Goal: Task Accomplishment & Management: Manage account settings

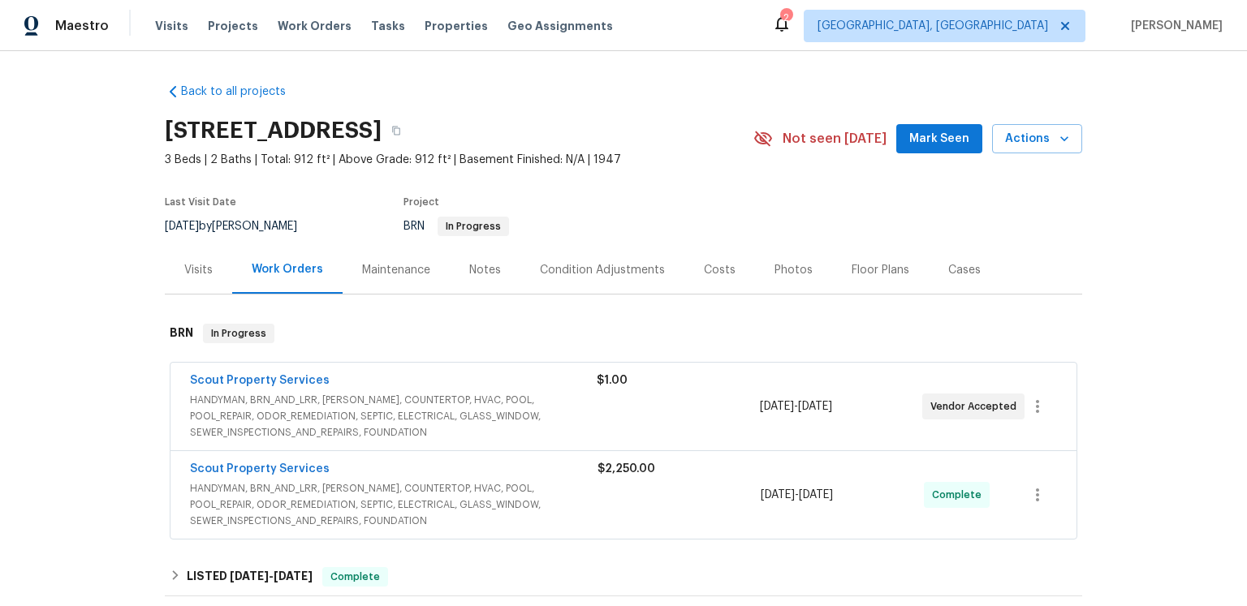
scroll to position [239, 0]
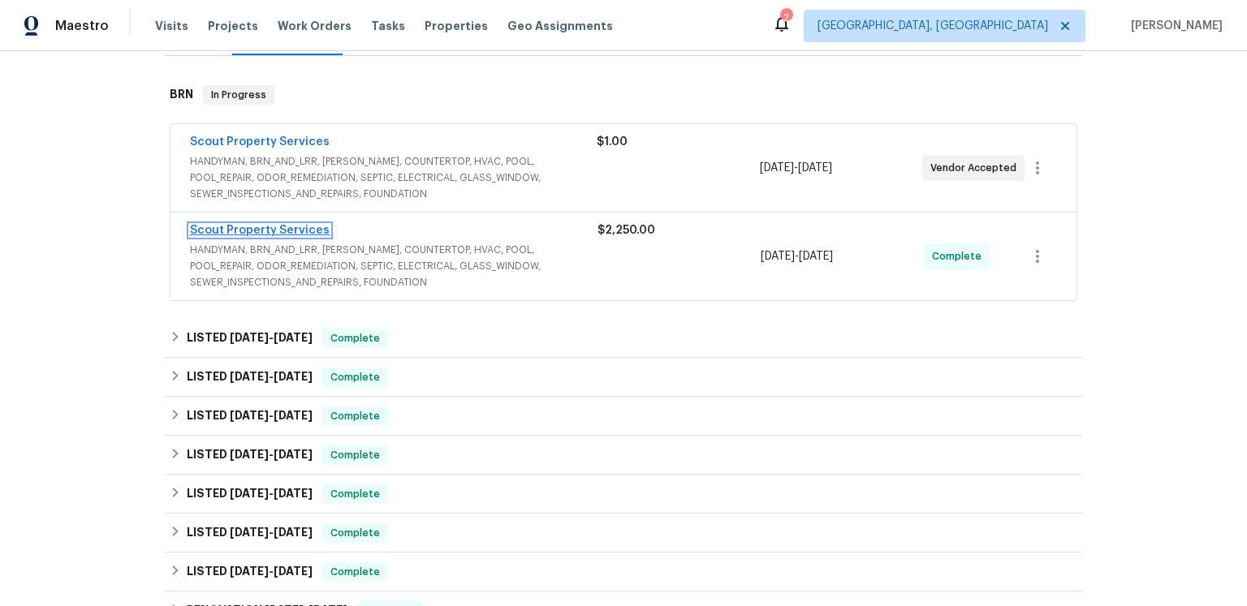
click at [330, 236] on link "Scout Property Services" at bounding box center [260, 230] width 140 height 11
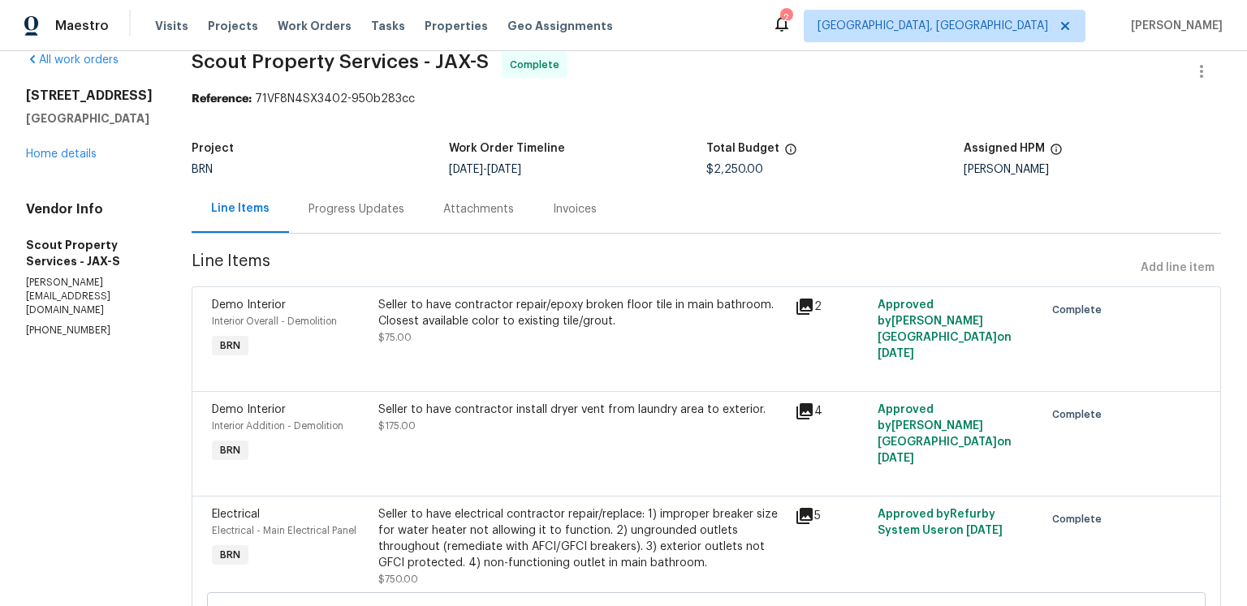
scroll to position [224, 0]
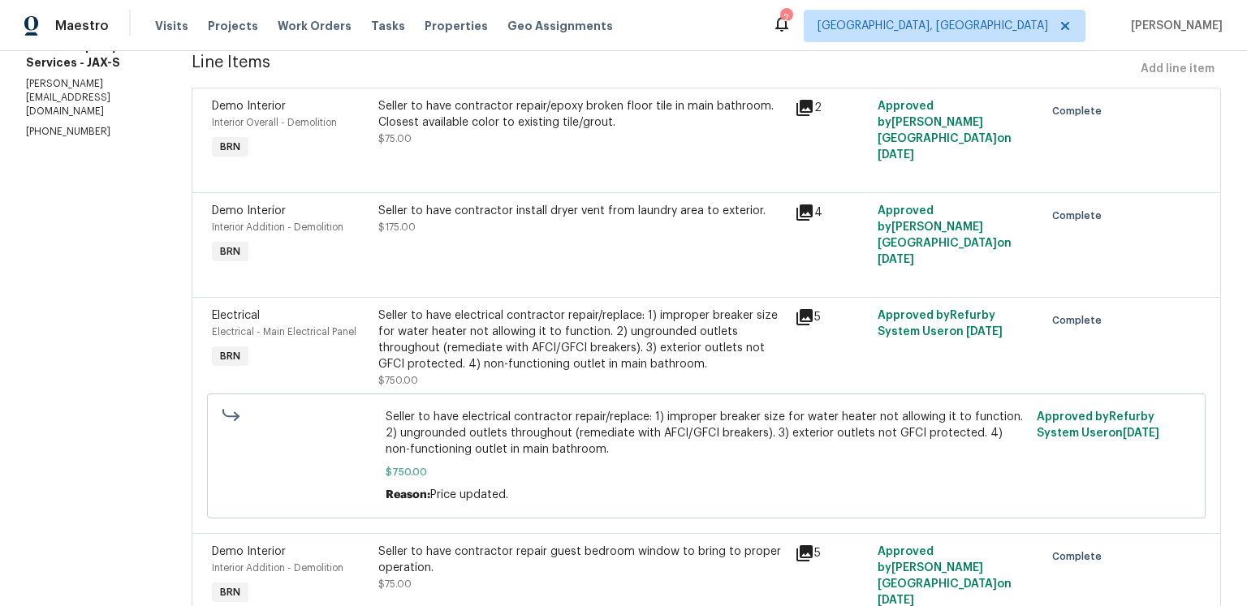
click at [806, 116] on icon at bounding box center [804, 108] width 16 height 16
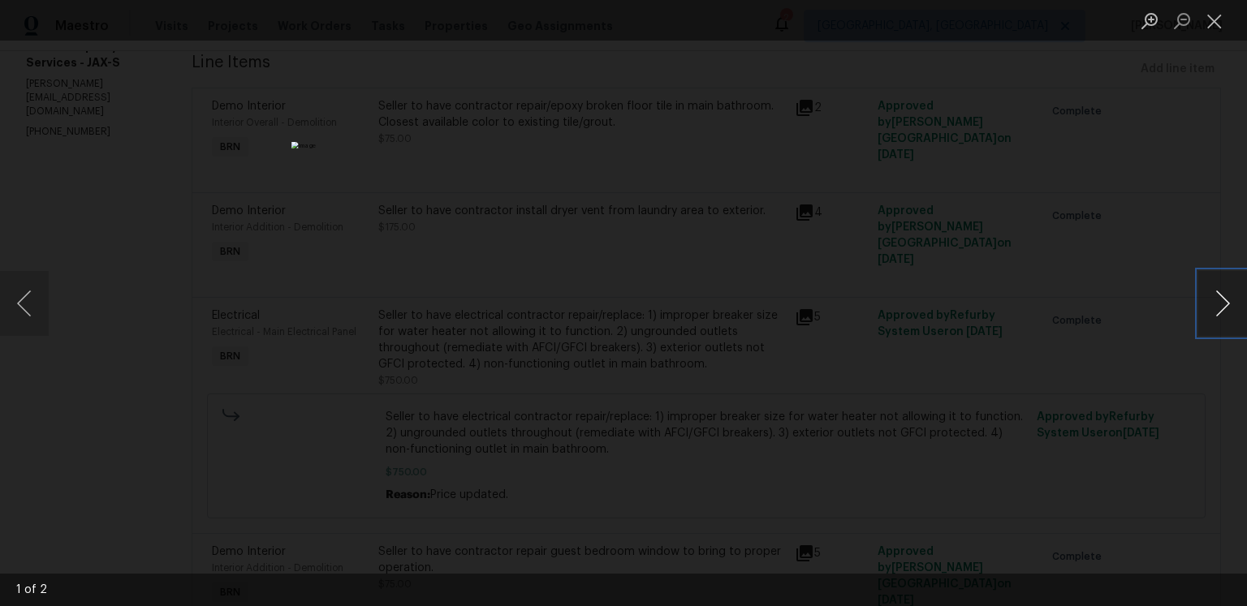
click at [1224, 304] on button "Next image" at bounding box center [1222, 303] width 49 height 65
click at [1215, 26] on button "Close lightbox" at bounding box center [1214, 20] width 32 height 28
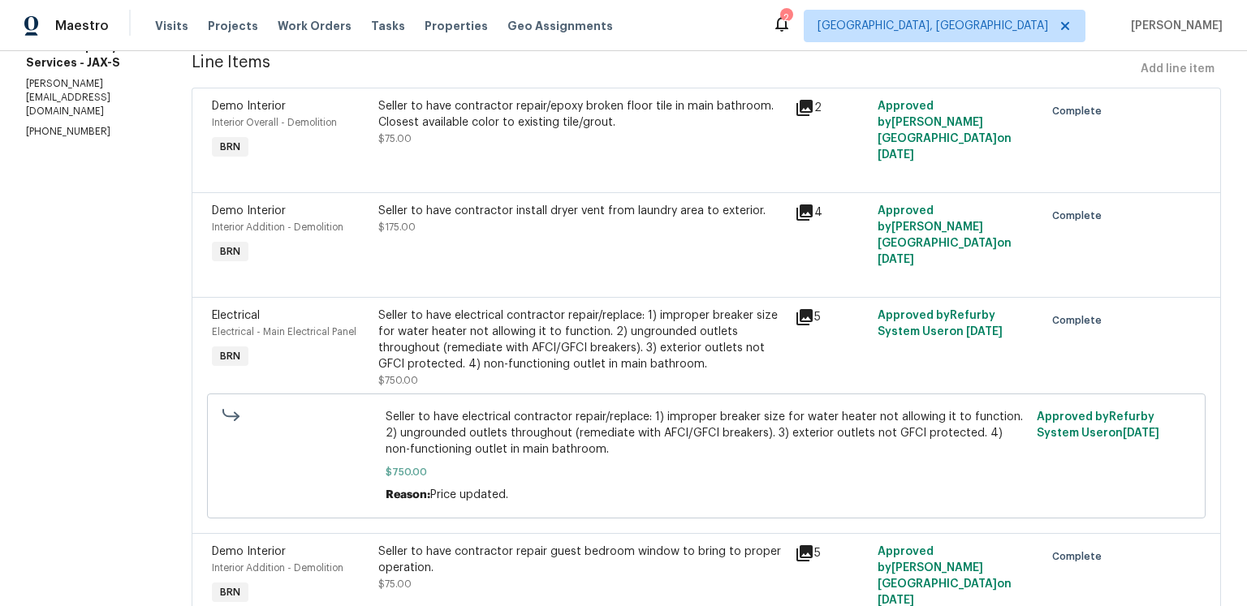
click at [807, 221] on icon at bounding box center [804, 213] width 16 height 16
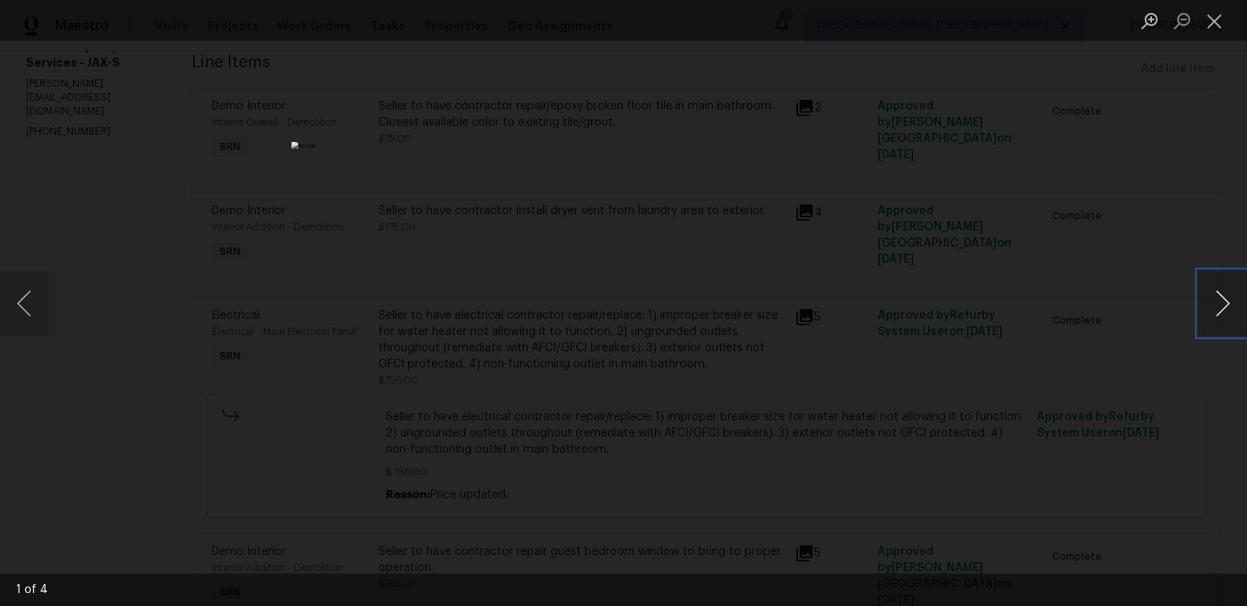
click at [1204, 308] on button "Next image" at bounding box center [1222, 303] width 49 height 65
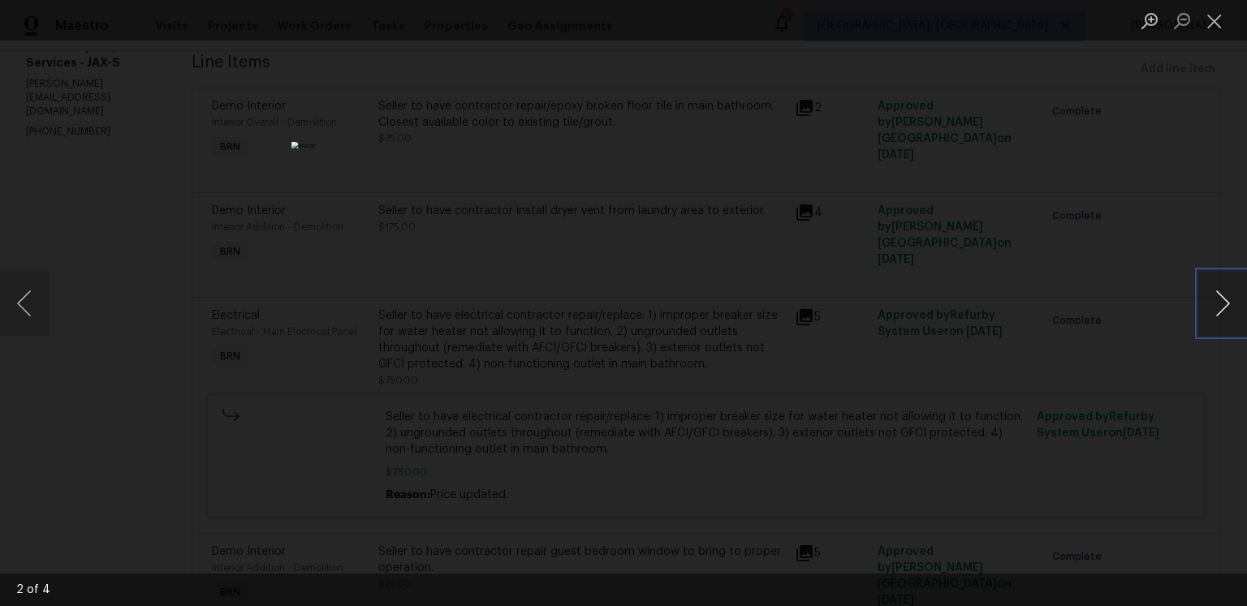
click at [1202, 302] on button "Next image" at bounding box center [1222, 303] width 49 height 65
click at [1210, 20] on button "Close lightbox" at bounding box center [1214, 20] width 32 height 28
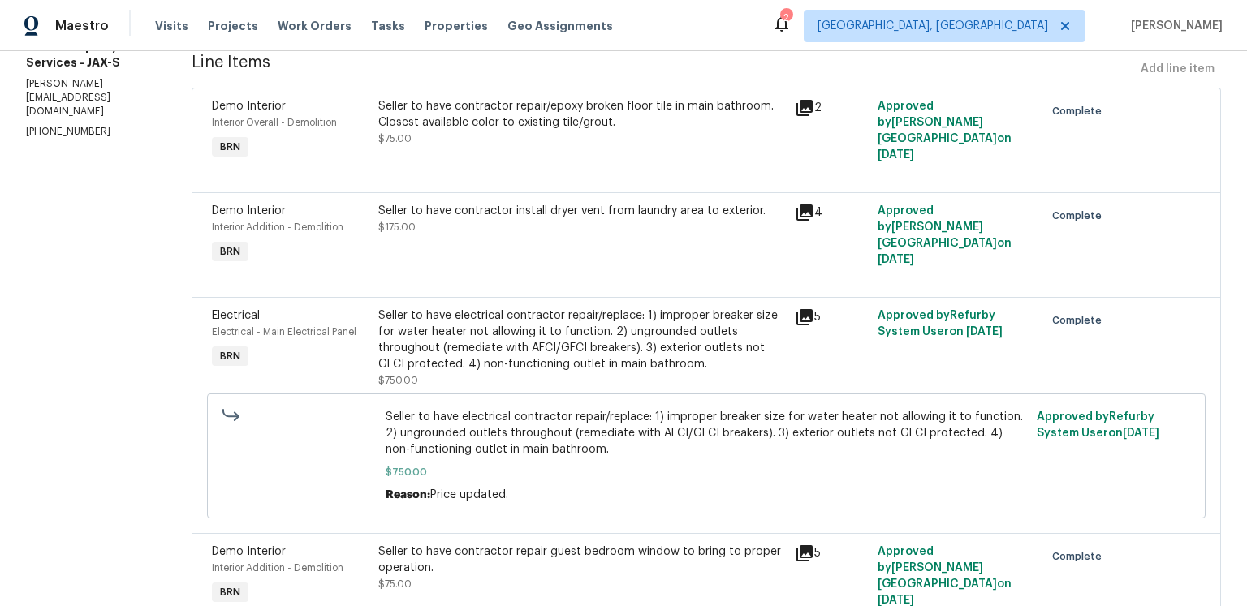
scroll to position [481, 0]
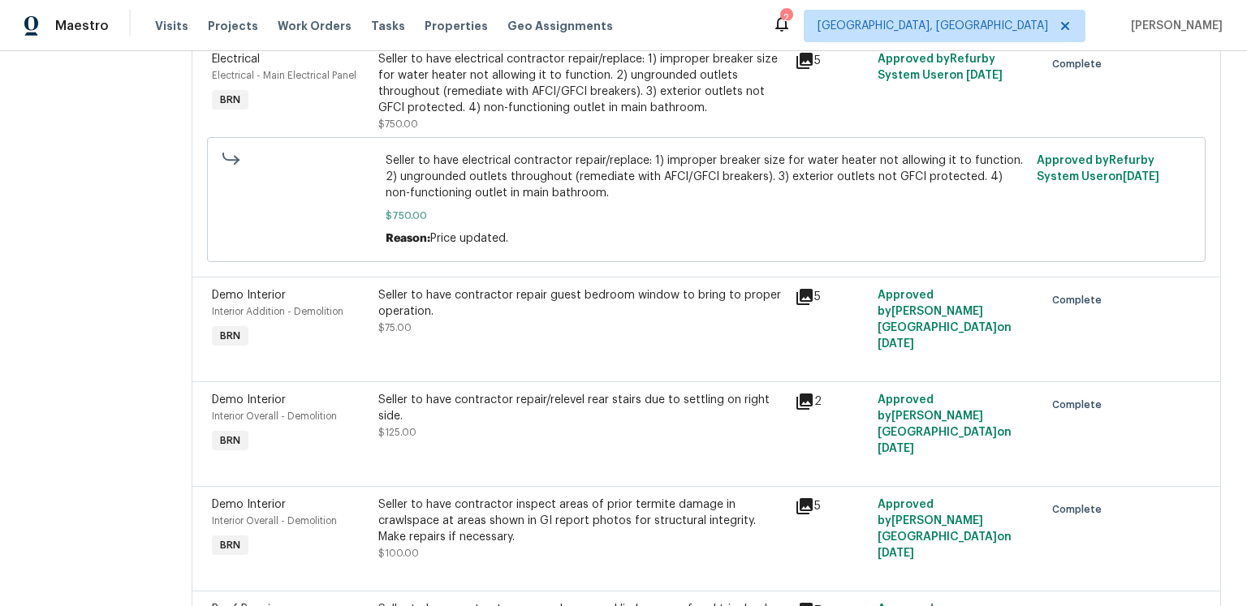
click at [805, 69] on icon at bounding box center [804, 61] width 16 height 16
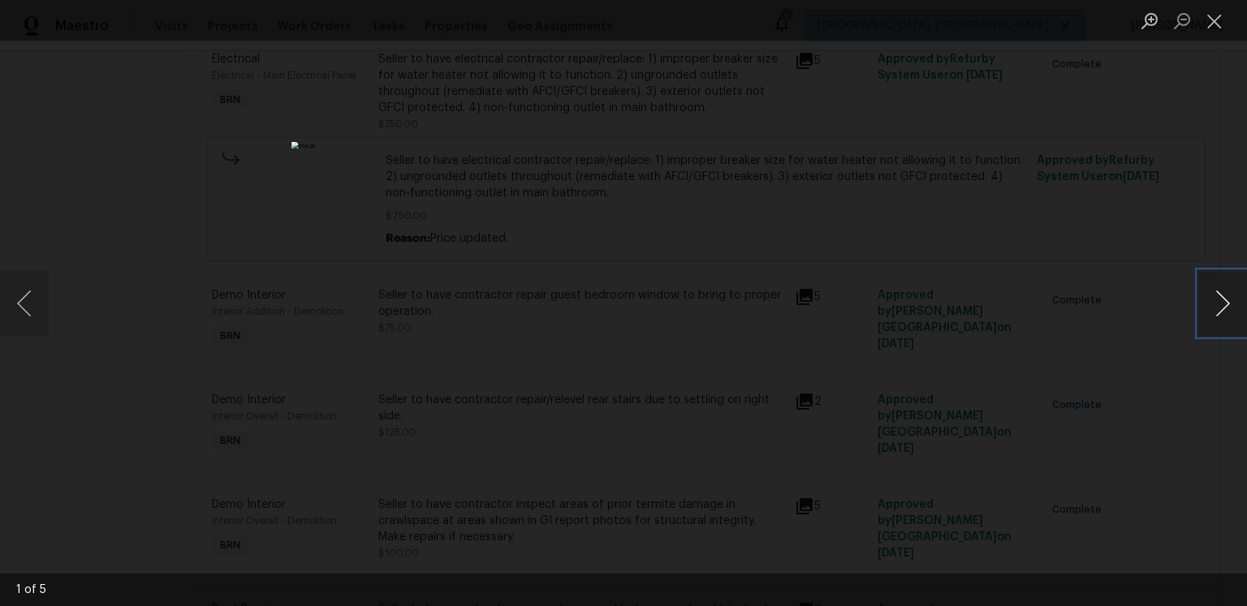
click at [1205, 305] on button "Next image" at bounding box center [1222, 303] width 49 height 65
click at [1204, 300] on button "Next image" at bounding box center [1222, 303] width 49 height 65
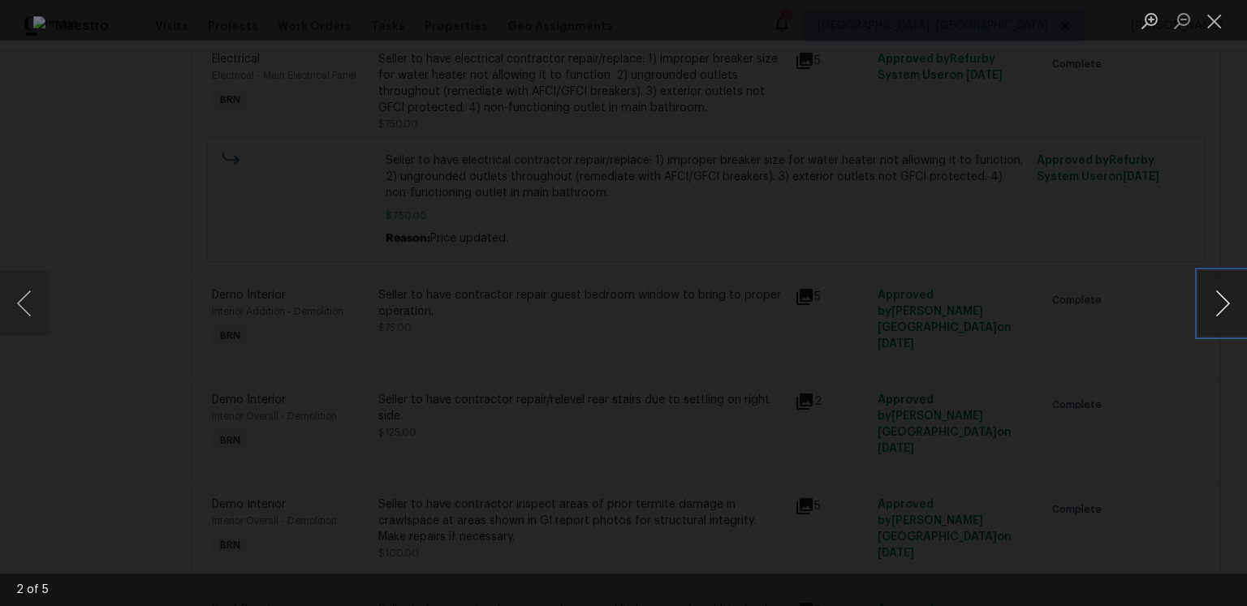
click at [1204, 300] on button "Next image" at bounding box center [1222, 303] width 49 height 65
click at [1208, 309] on button "Next image" at bounding box center [1222, 303] width 49 height 65
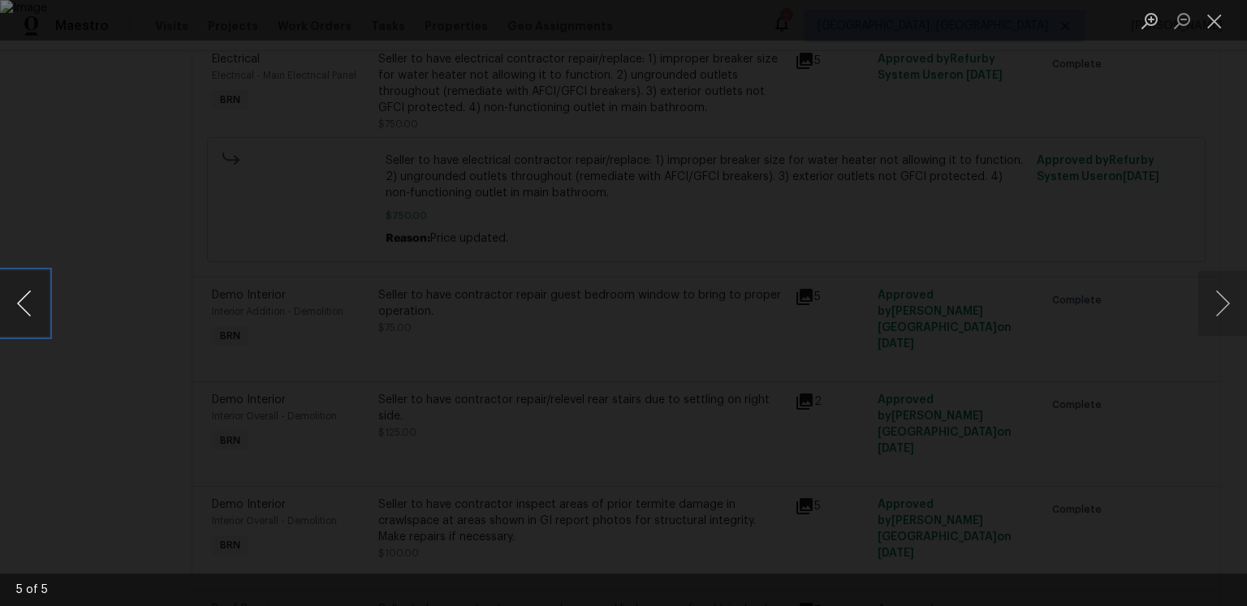
click at [35, 303] on button "Previous image" at bounding box center [24, 303] width 49 height 65
click at [1215, 304] on button "Next image" at bounding box center [1222, 303] width 49 height 65
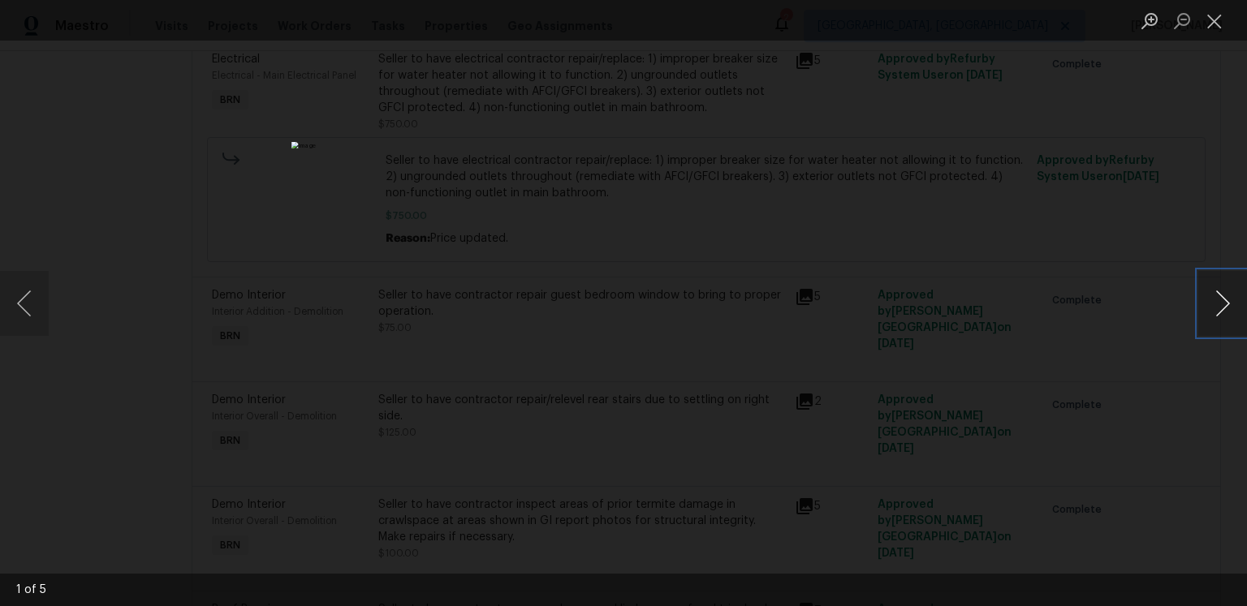
click at [1215, 304] on button "Next image" at bounding box center [1222, 303] width 49 height 65
click at [1211, 27] on button "Close lightbox" at bounding box center [1214, 20] width 32 height 28
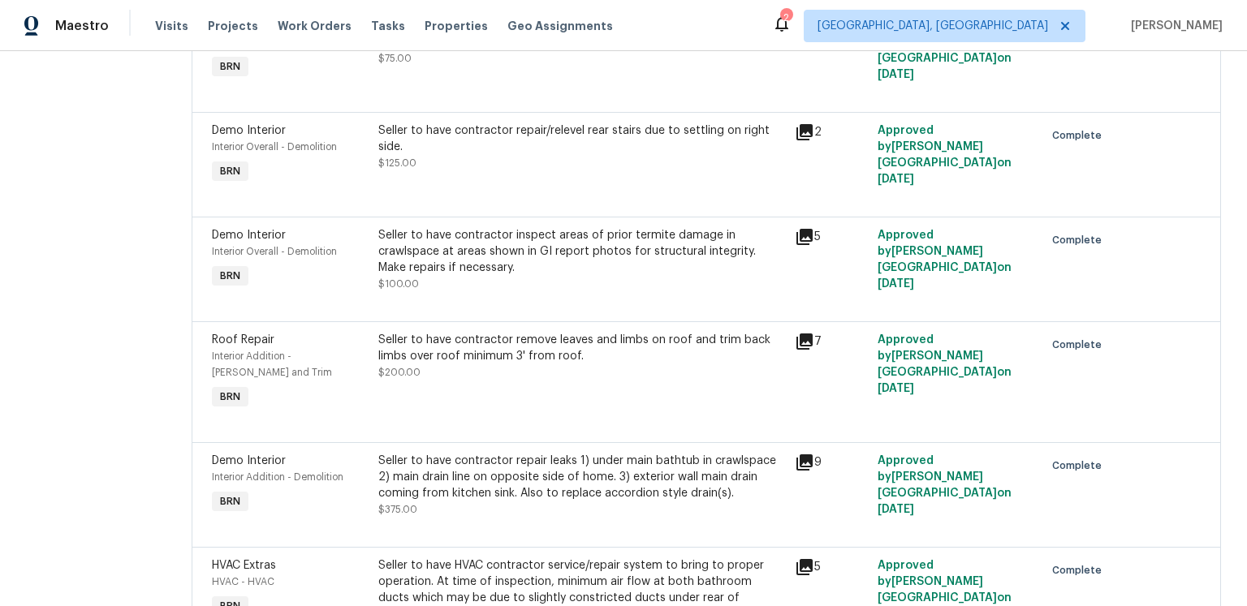
scroll to position [783, 0]
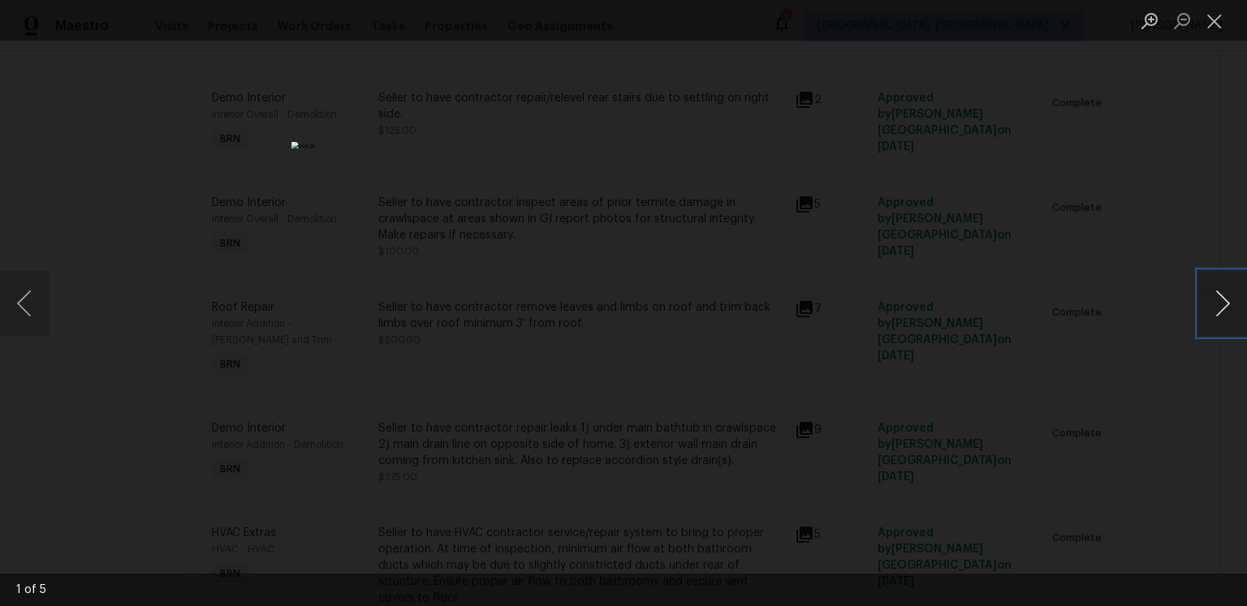
click at [1223, 304] on button "Next image" at bounding box center [1222, 303] width 49 height 65
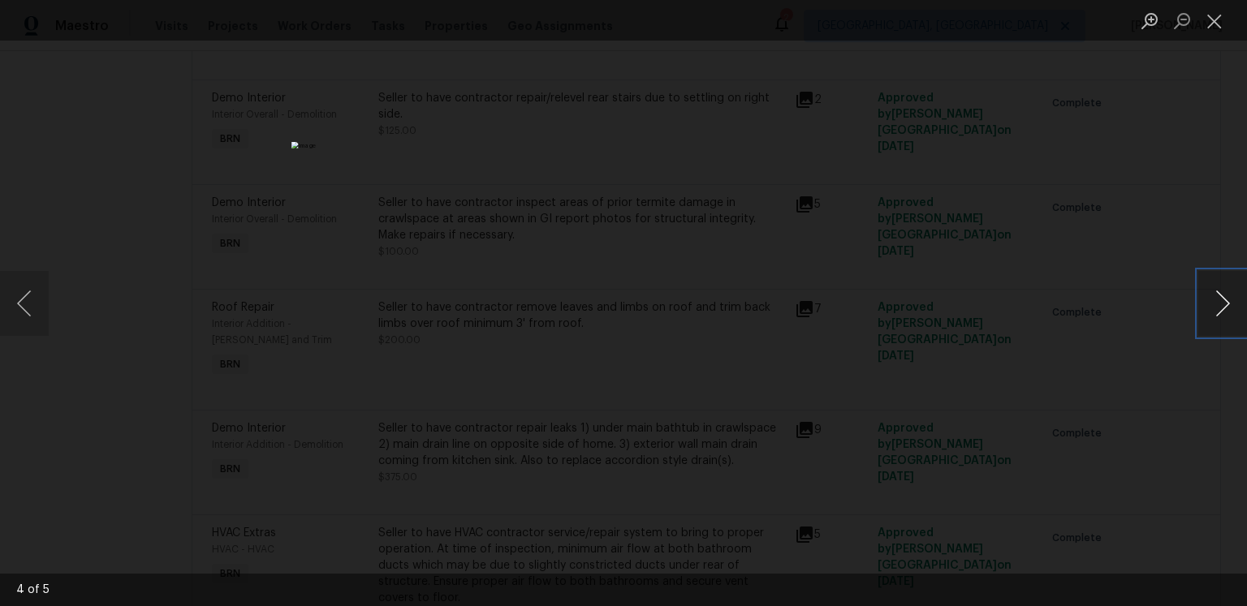
click at [1223, 304] on button "Next image" at bounding box center [1222, 303] width 49 height 65
click at [1215, 34] on button "Close lightbox" at bounding box center [1214, 20] width 32 height 28
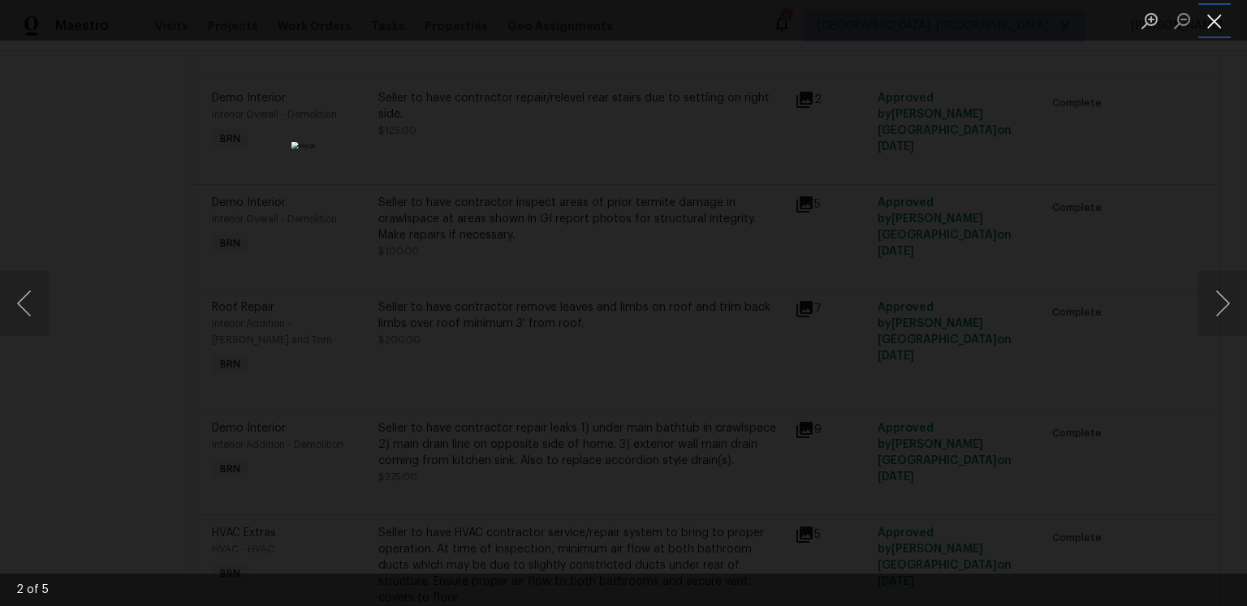
click at [1214, 24] on button "Close lightbox" at bounding box center [1214, 20] width 32 height 28
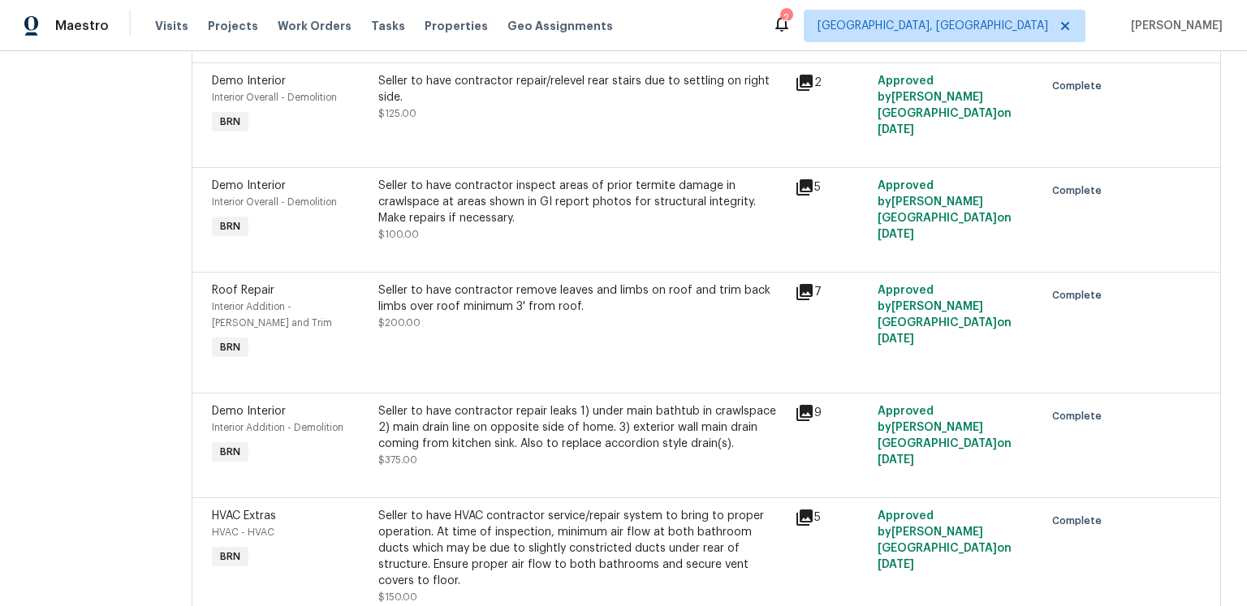
scroll to position [865, 0]
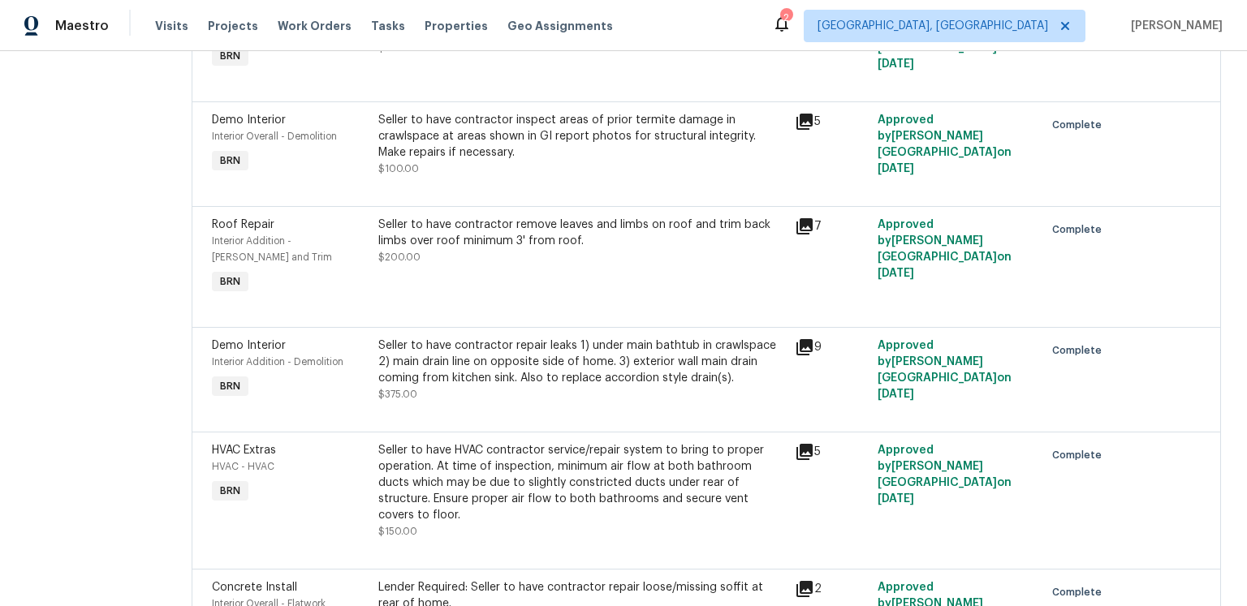
click at [804, 130] on icon at bounding box center [804, 122] width 16 height 16
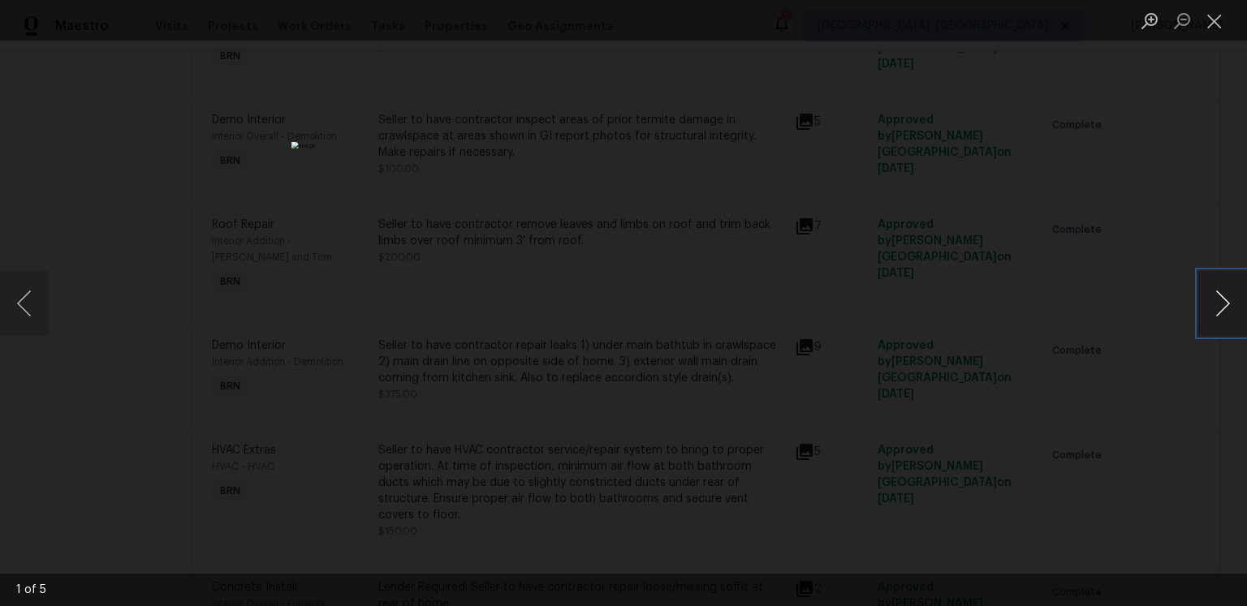
click at [1222, 307] on button "Next image" at bounding box center [1222, 303] width 49 height 65
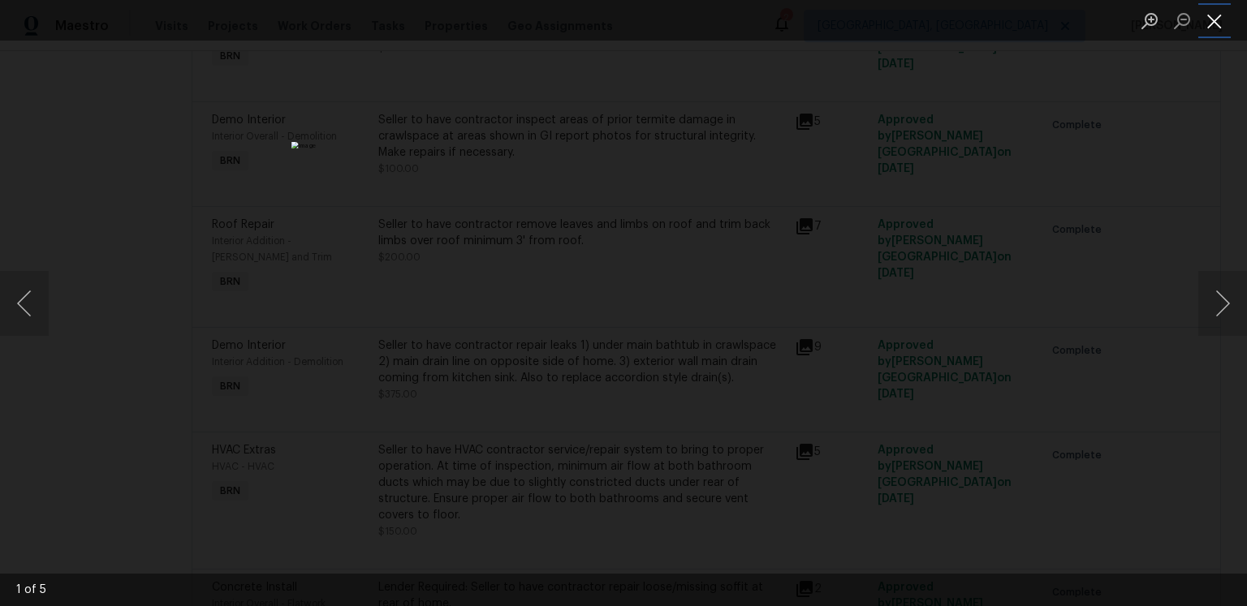
click at [1220, 19] on button "Close lightbox" at bounding box center [1214, 20] width 32 height 28
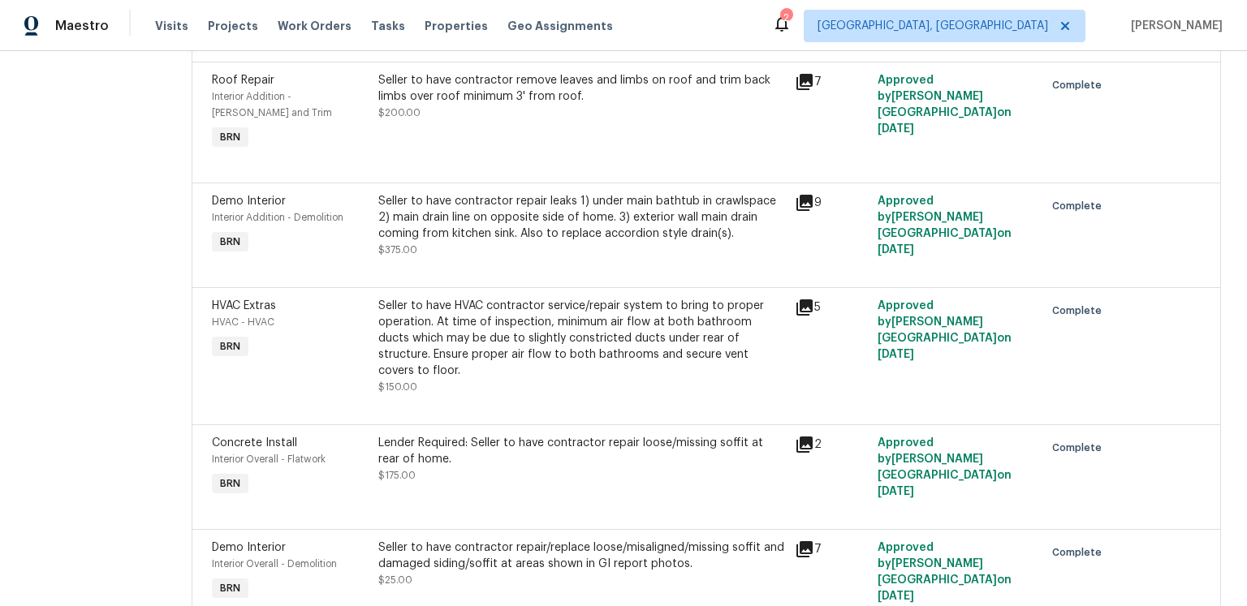
scroll to position [1081, 0]
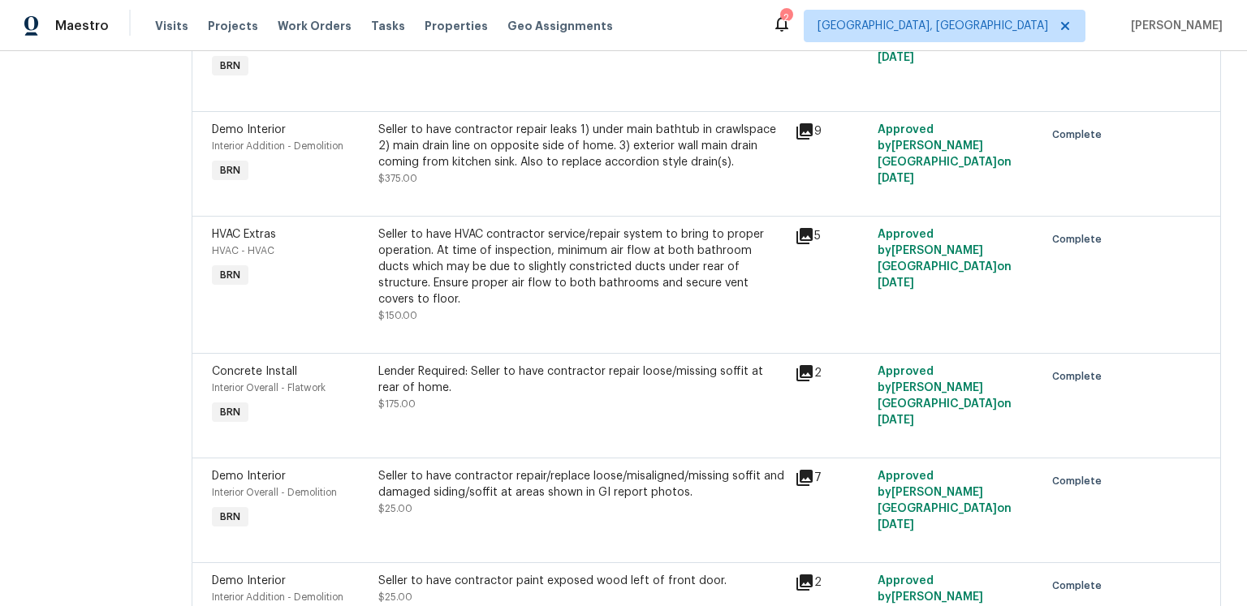
click at [805, 19] on icon at bounding box center [804, 10] width 16 height 16
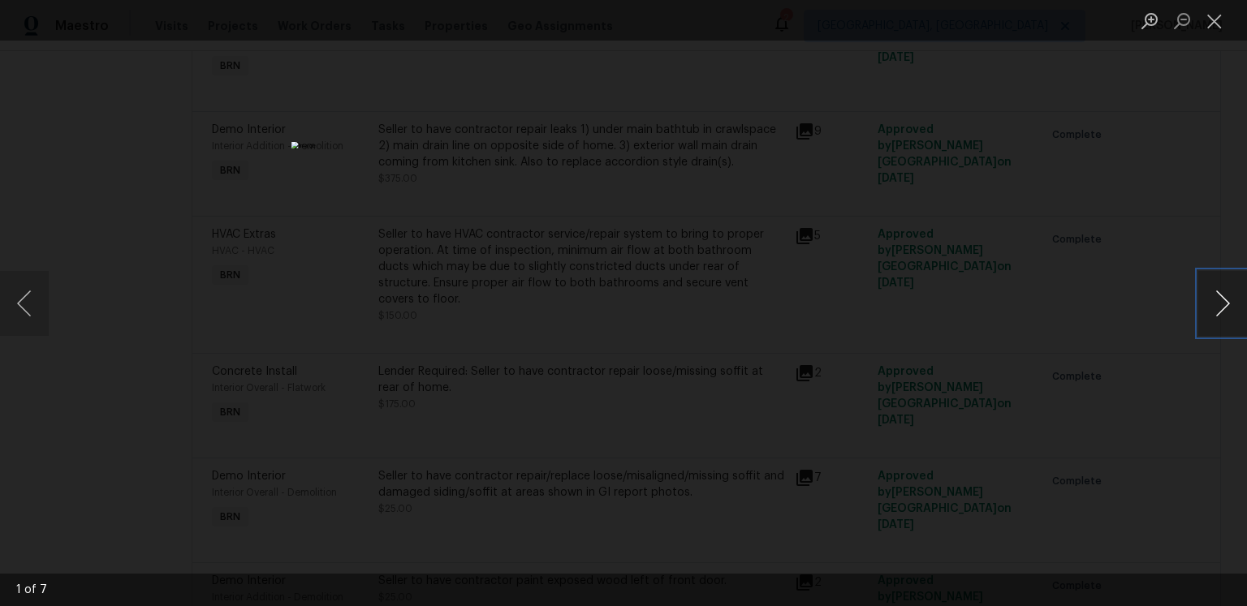
click at [1211, 302] on button "Next image" at bounding box center [1222, 303] width 49 height 65
click at [1215, 20] on button "Close lightbox" at bounding box center [1214, 20] width 32 height 28
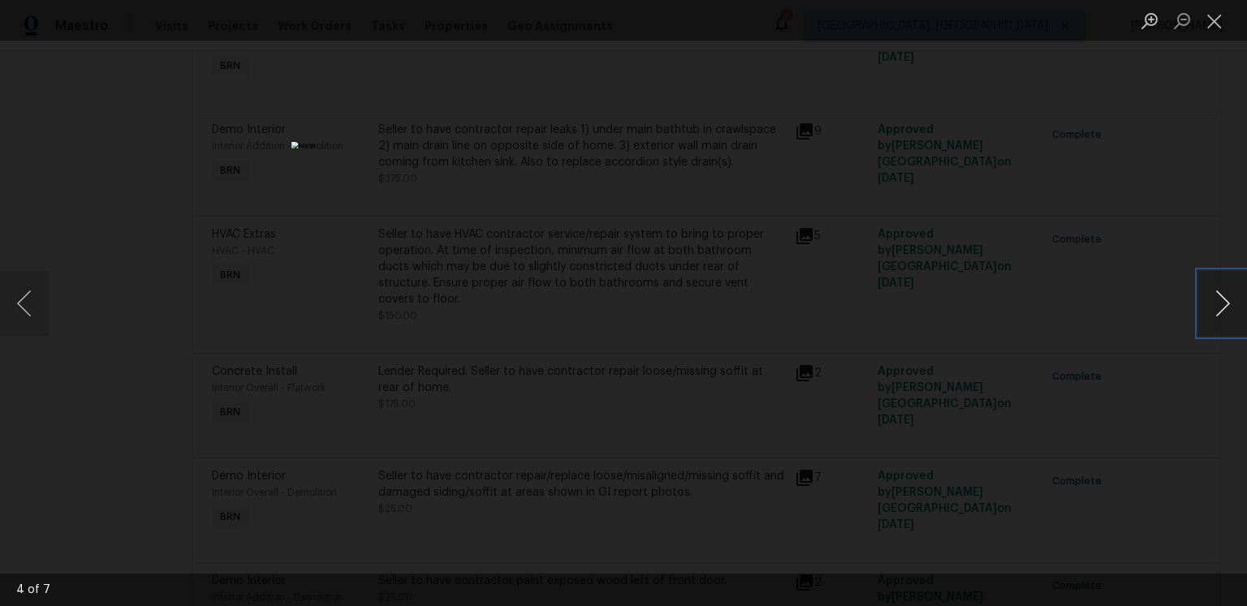
click at [1220, 304] on button "Next image" at bounding box center [1222, 303] width 49 height 65
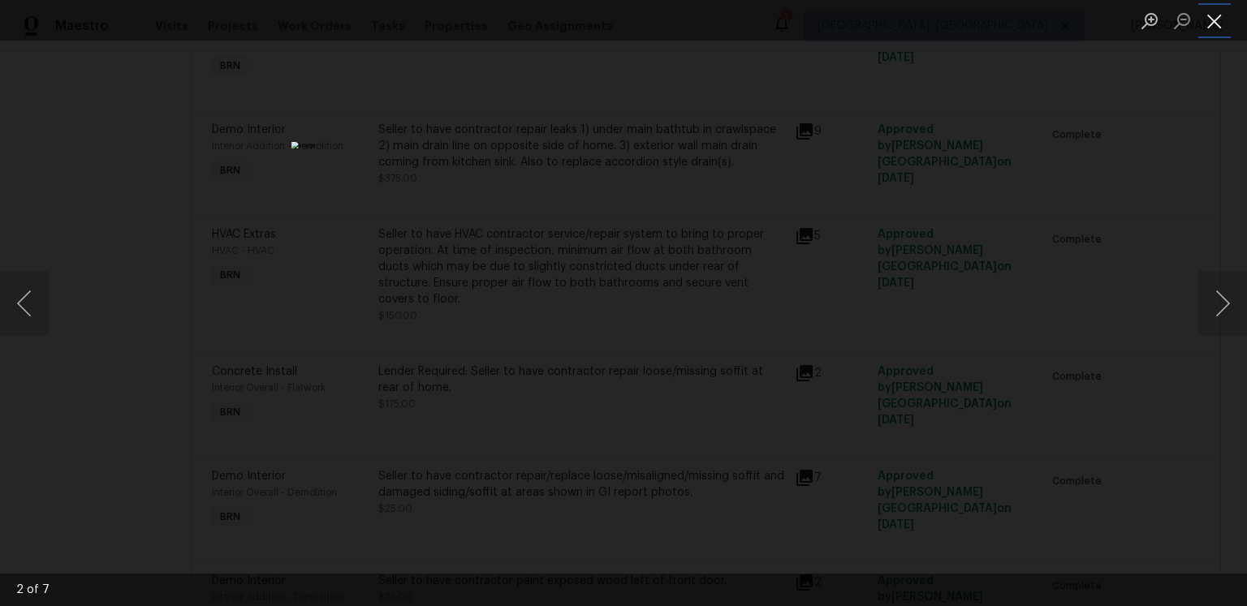
click at [1218, 21] on button "Close lightbox" at bounding box center [1214, 20] width 32 height 28
click at [1217, 28] on button "Close lightbox" at bounding box center [1214, 20] width 32 height 28
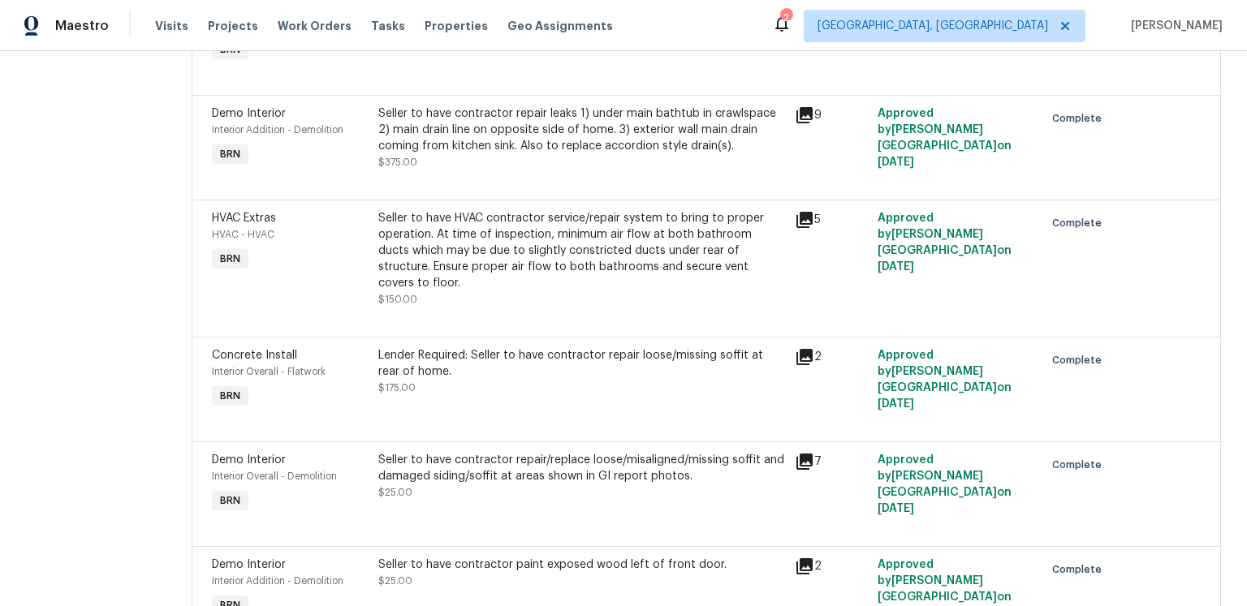
scroll to position [1163, 0]
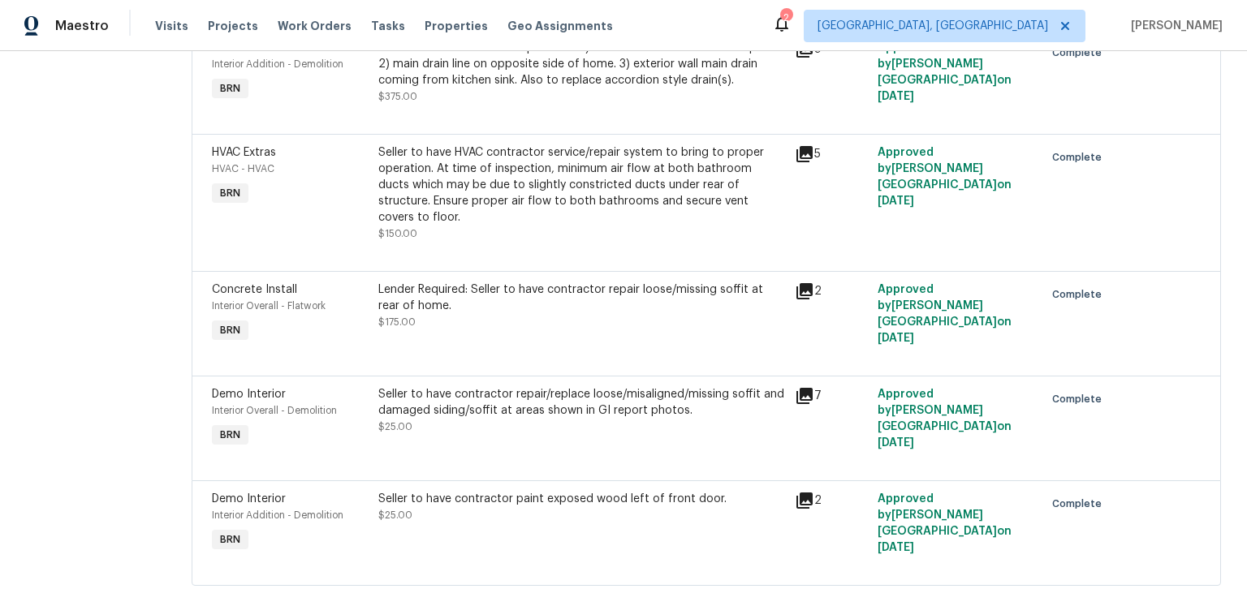
click at [808, 58] on icon at bounding box center [804, 49] width 16 height 16
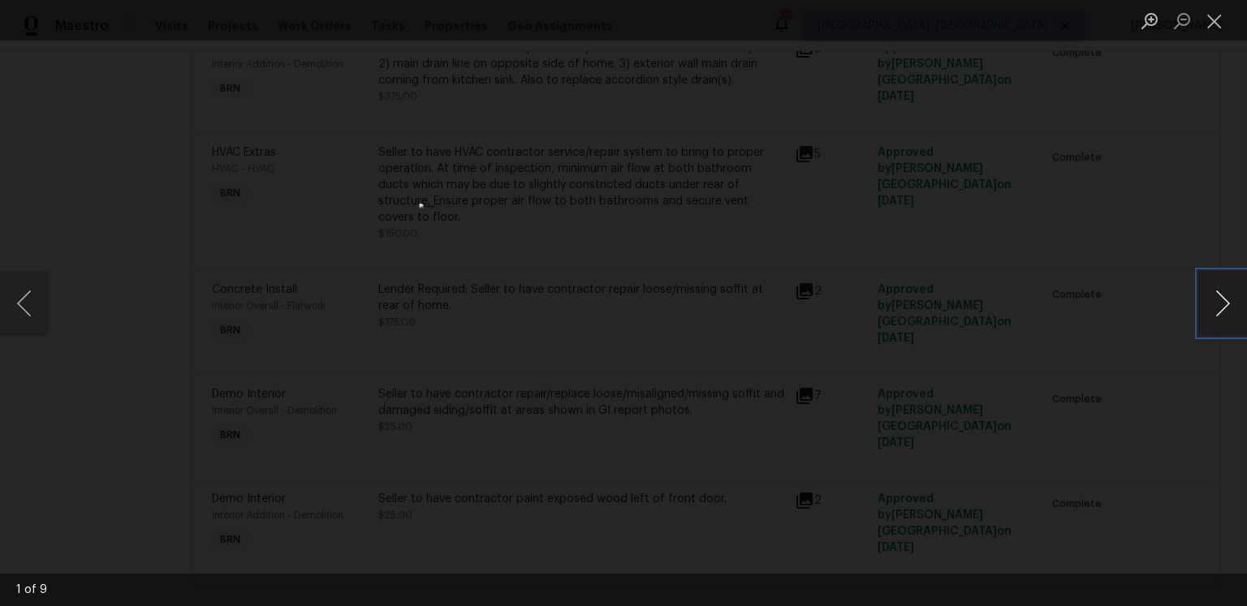
click at [1217, 304] on button "Next image" at bounding box center [1222, 303] width 49 height 65
click at [1207, 310] on button "Next image" at bounding box center [1222, 303] width 49 height 65
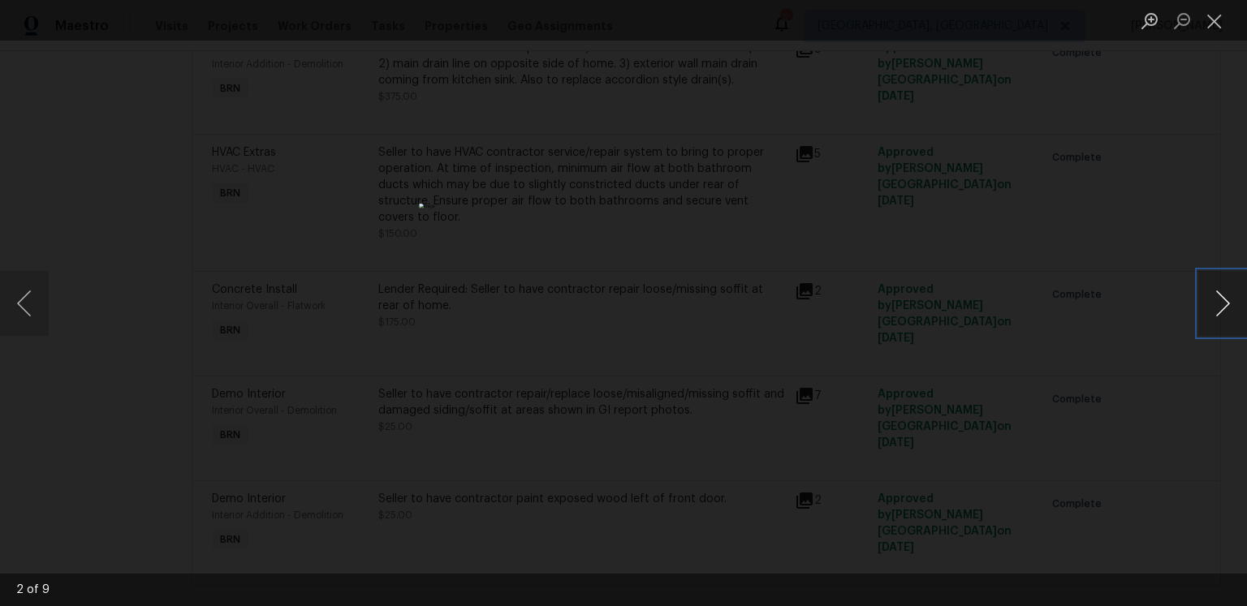
click at [1207, 310] on button "Next image" at bounding box center [1222, 303] width 49 height 65
click at [1205, 306] on button "Next image" at bounding box center [1222, 303] width 49 height 65
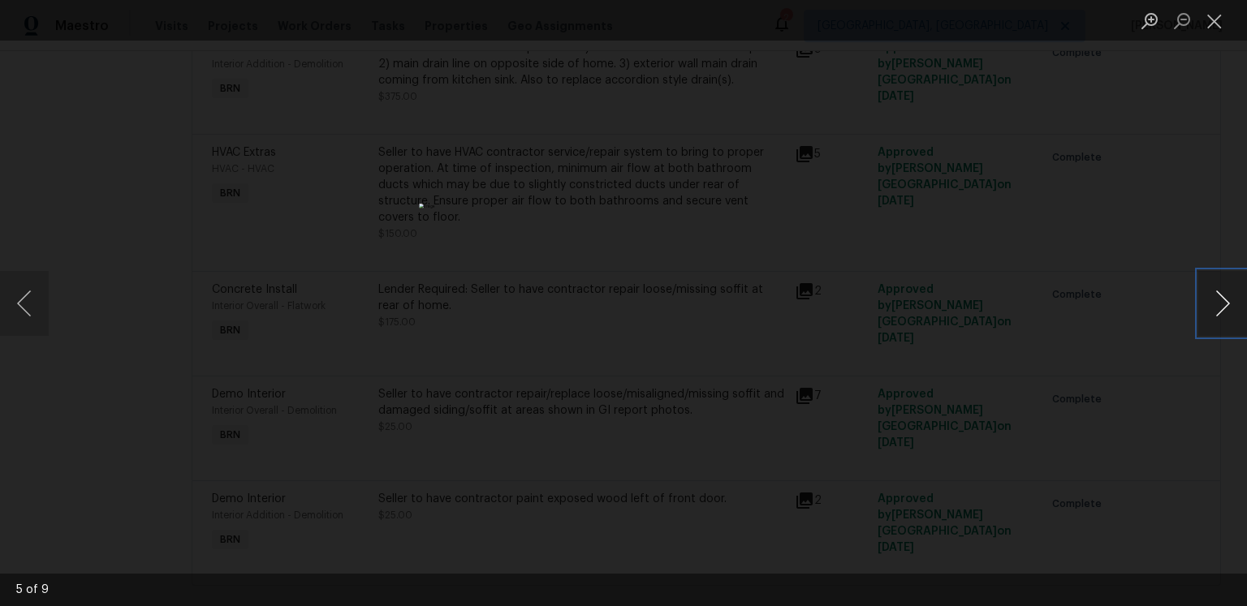
click at [1205, 306] on button "Next image" at bounding box center [1222, 303] width 49 height 65
click at [1220, 309] on button "Next image" at bounding box center [1222, 303] width 49 height 65
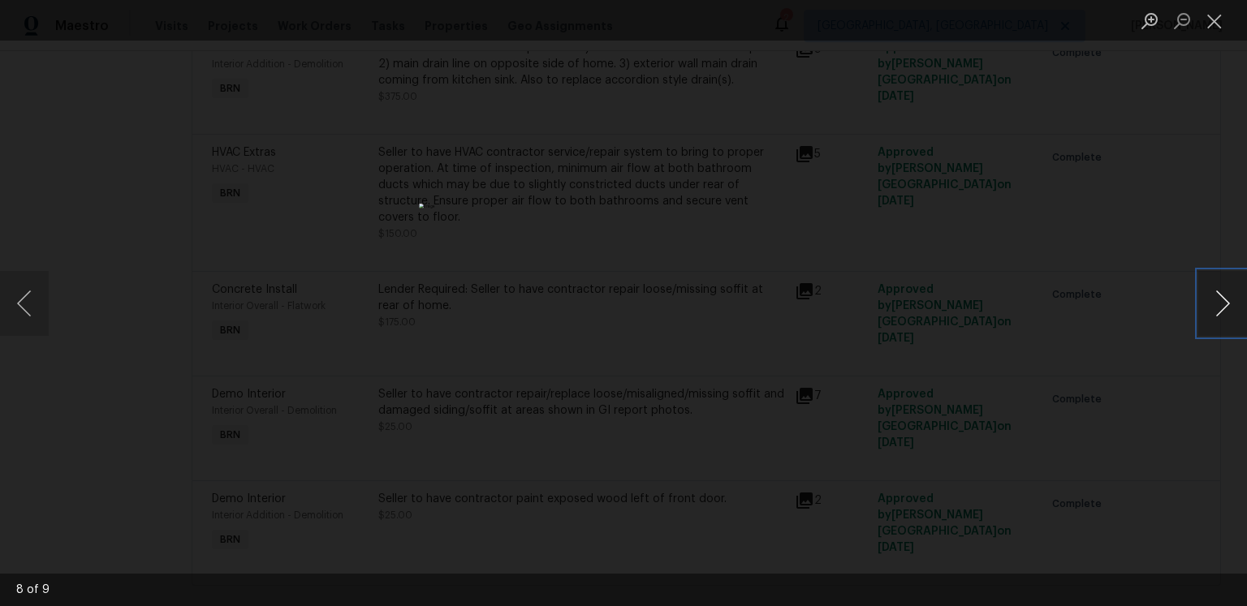
click at [1220, 309] on button "Next image" at bounding box center [1222, 303] width 49 height 65
click at [1219, 21] on button "Close lightbox" at bounding box center [1214, 20] width 32 height 28
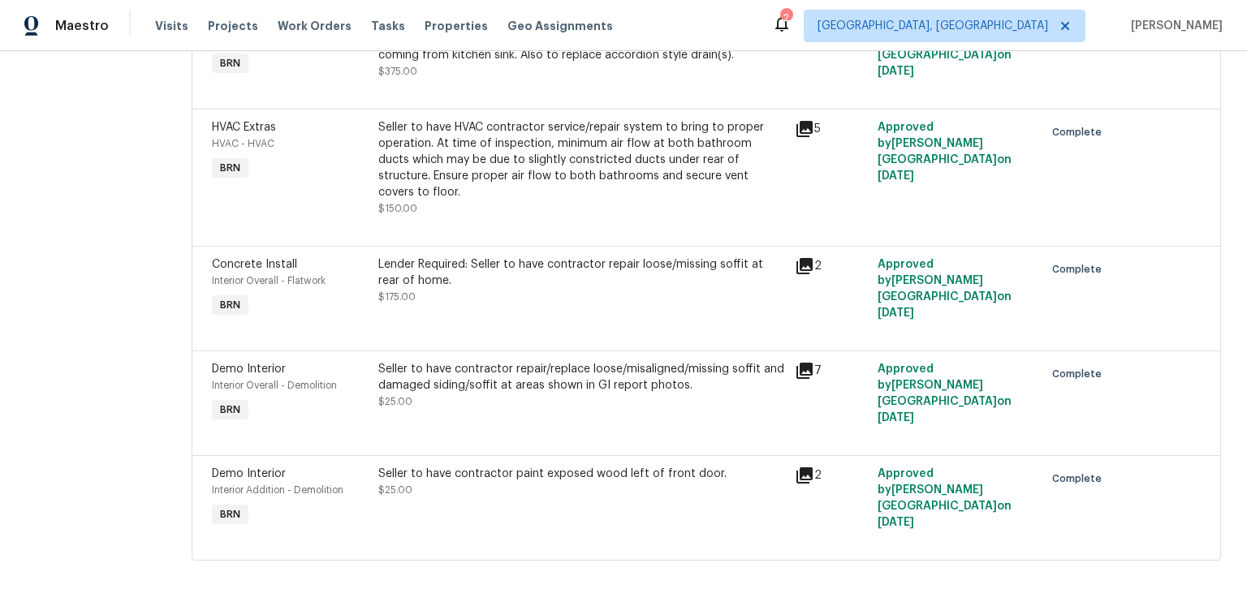
scroll to position [1299, 0]
click at [806, 137] on icon at bounding box center [804, 129] width 16 height 16
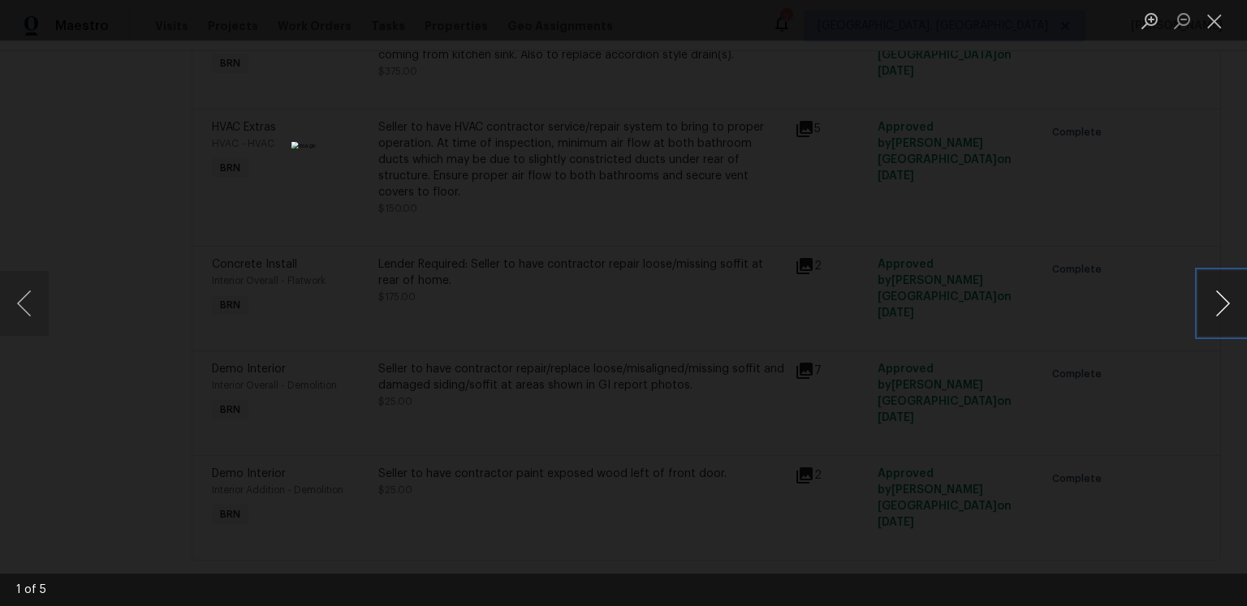
click at [1210, 302] on button "Next image" at bounding box center [1222, 303] width 49 height 65
click at [1210, 300] on button "Next image" at bounding box center [1222, 303] width 49 height 65
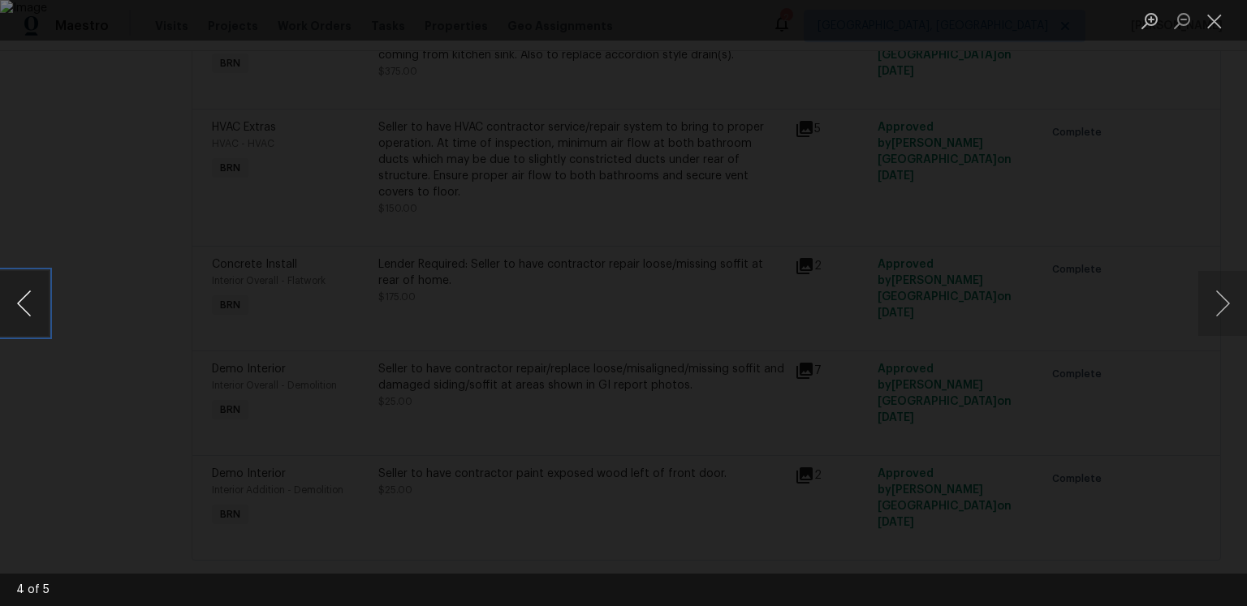
click at [26, 296] on button "Previous image" at bounding box center [24, 303] width 49 height 65
click at [1214, 22] on button "Close lightbox" at bounding box center [1214, 20] width 32 height 28
click at [1214, 19] on button "Close lightbox" at bounding box center [1214, 20] width 32 height 28
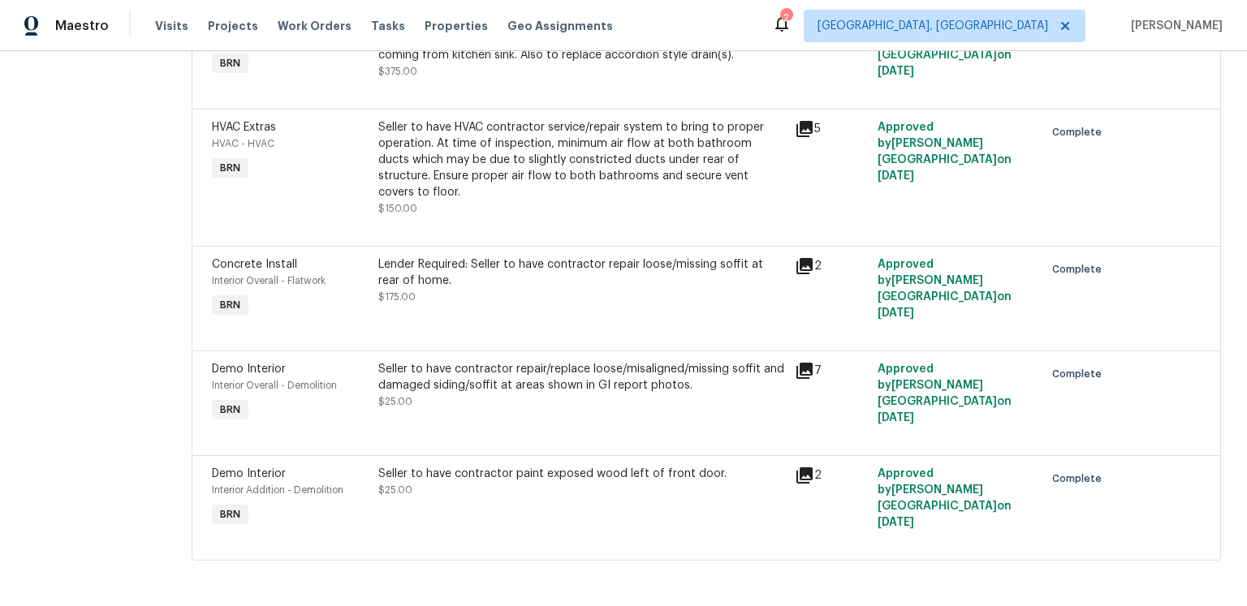
scroll to position [1557, 0]
click at [810, 258] on icon at bounding box center [804, 266] width 16 height 16
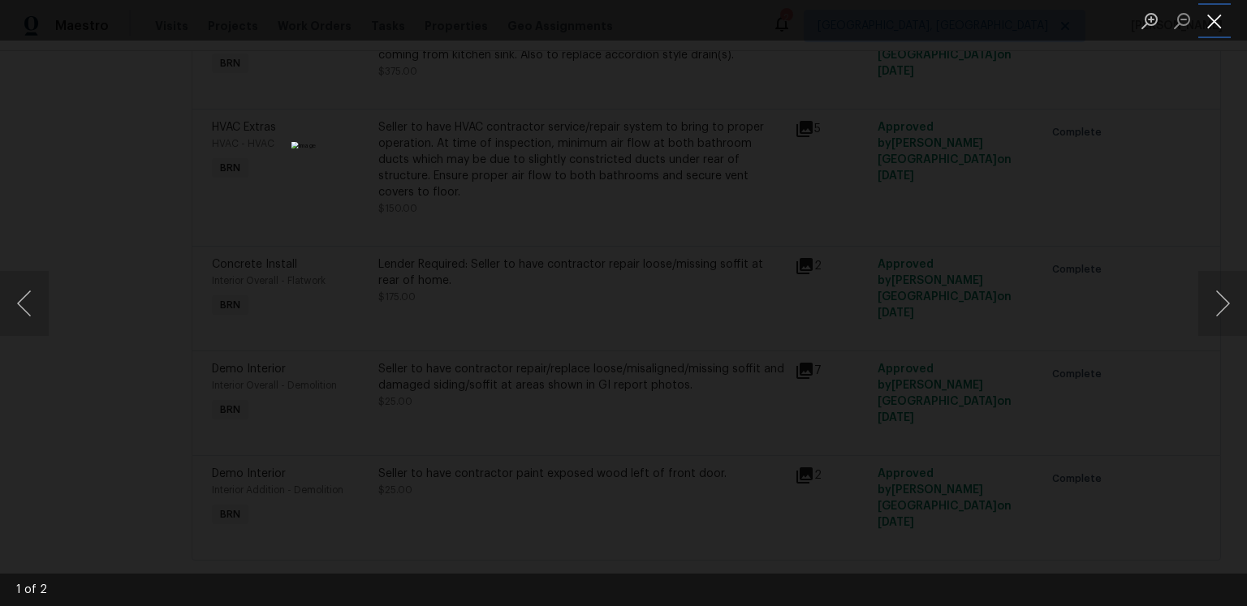
click at [1213, 20] on button "Close lightbox" at bounding box center [1214, 20] width 32 height 28
click at [1214, 21] on button "Close lightbox" at bounding box center [1214, 20] width 32 height 28
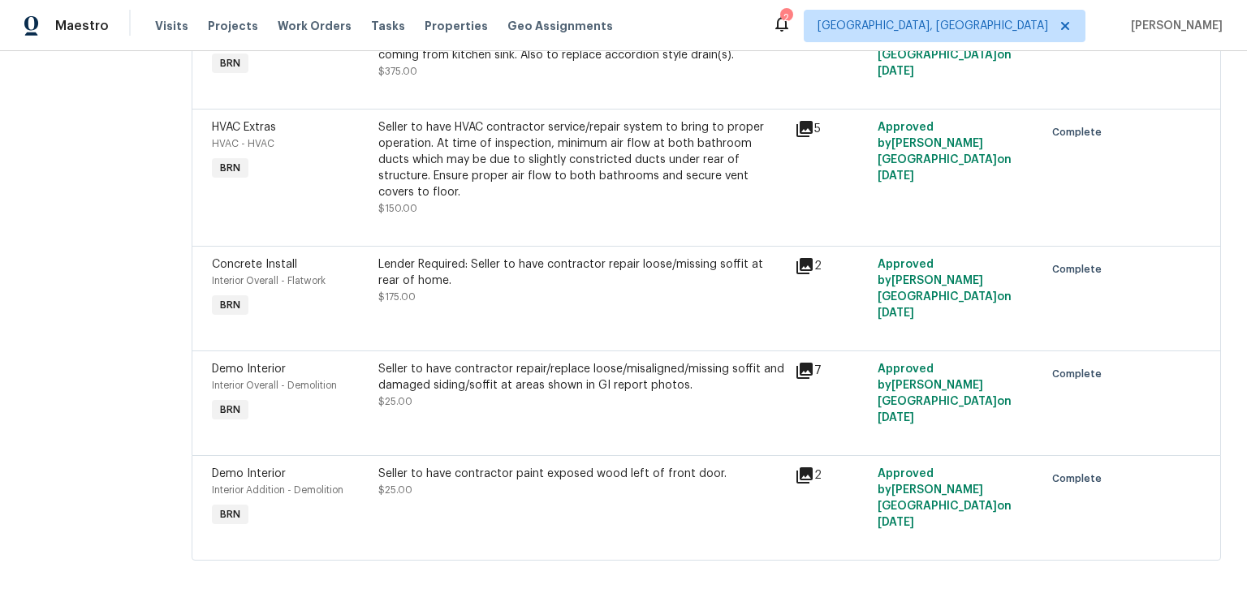
click at [800, 361] on icon at bounding box center [804, 370] width 19 height 19
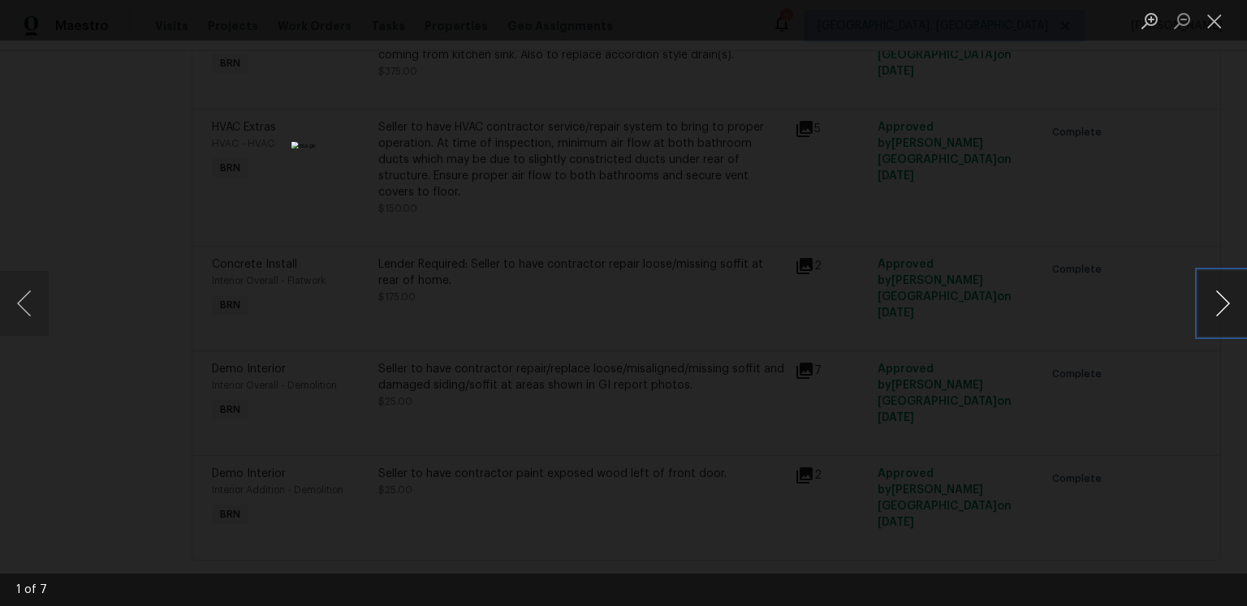
click at [1227, 304] on button "Next image" at bounding box center [1222, 303] width 49 height 65
click at [1224, 304] on button "Next image" at bounding box center [1222, 303] width 49 height 65
click at [1202, 314] on button "Next image" at bounding box center [1222, 303] width 49 height 65
click at [1214, 310] on button "Next image" at bounding box center [1222, 303] width 49 height 65
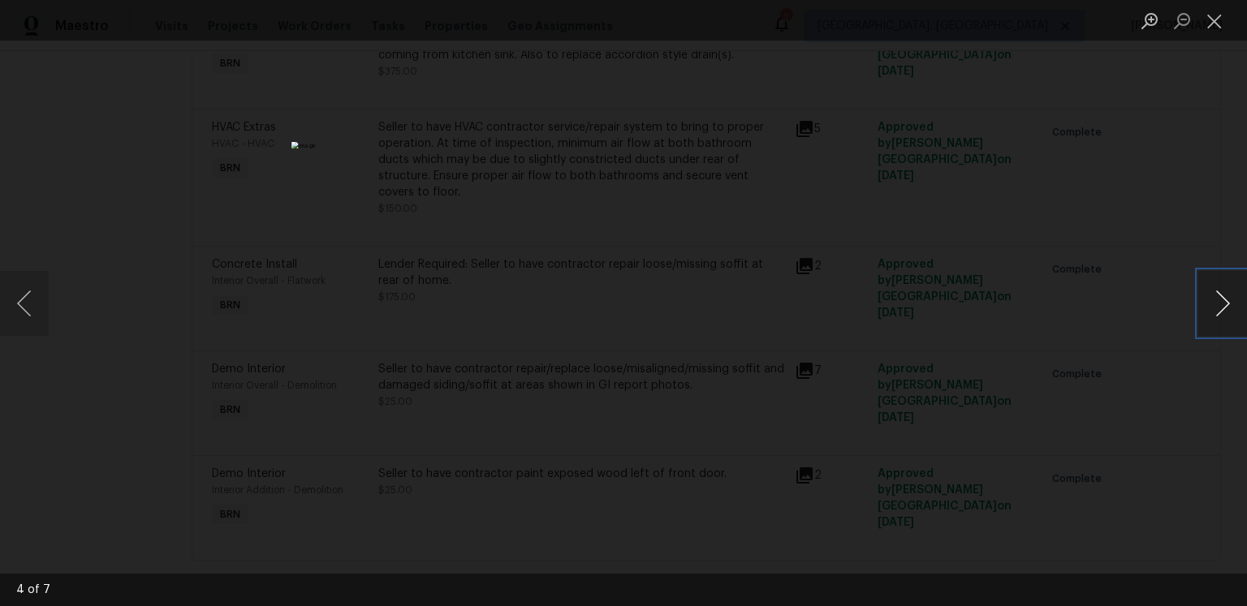
click at [1210, 311] on button "Next image" at bounding box center [1222, 303] width 49 height 65
click at [1214, 312] on button "Next image" at bounding box center [1222, 303] width 49 height 65
click at [1197, 320] on div "Lightbox" at bounding box center [623, 303] width 1247 height 606
click at [1210, 317] on button "Next image" at bounding box center [1222, 303] width 49 height 65
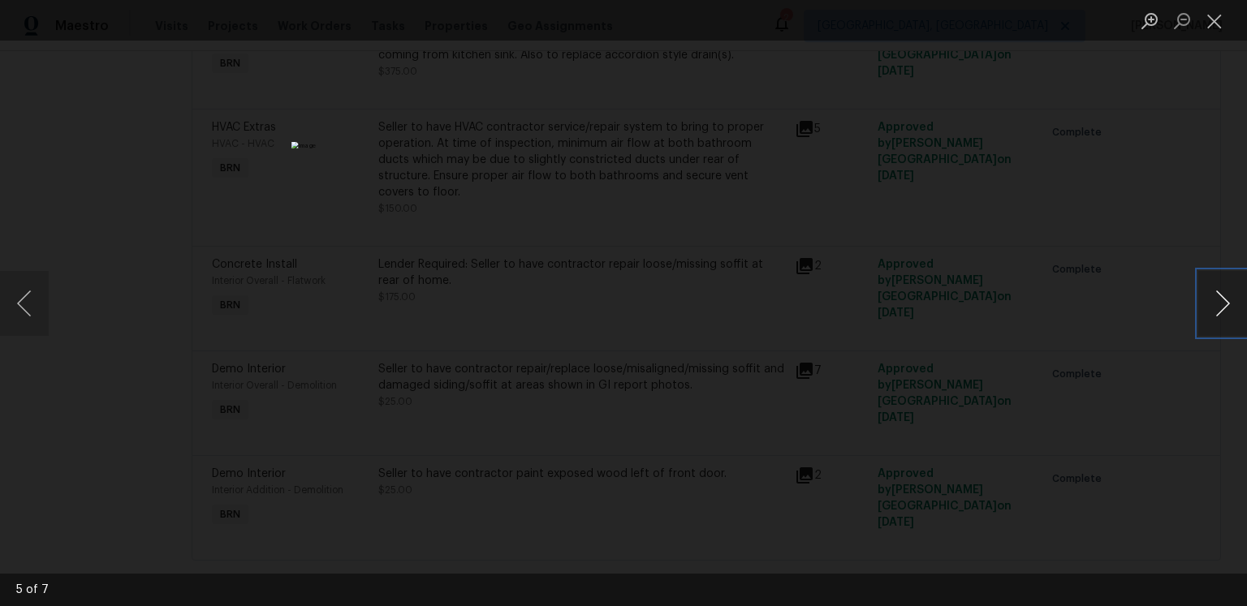
click at [1210, 317] on button "Next image" at bounding box center [1222, 303] width 49 height 65
click at [1208, 307] on button "Next image" at bounding box center [1222, 303] width 49 height 65
click at [1218, 23] on button "Close lightbox" at bounding box center [1214, 20] width 32 height 28
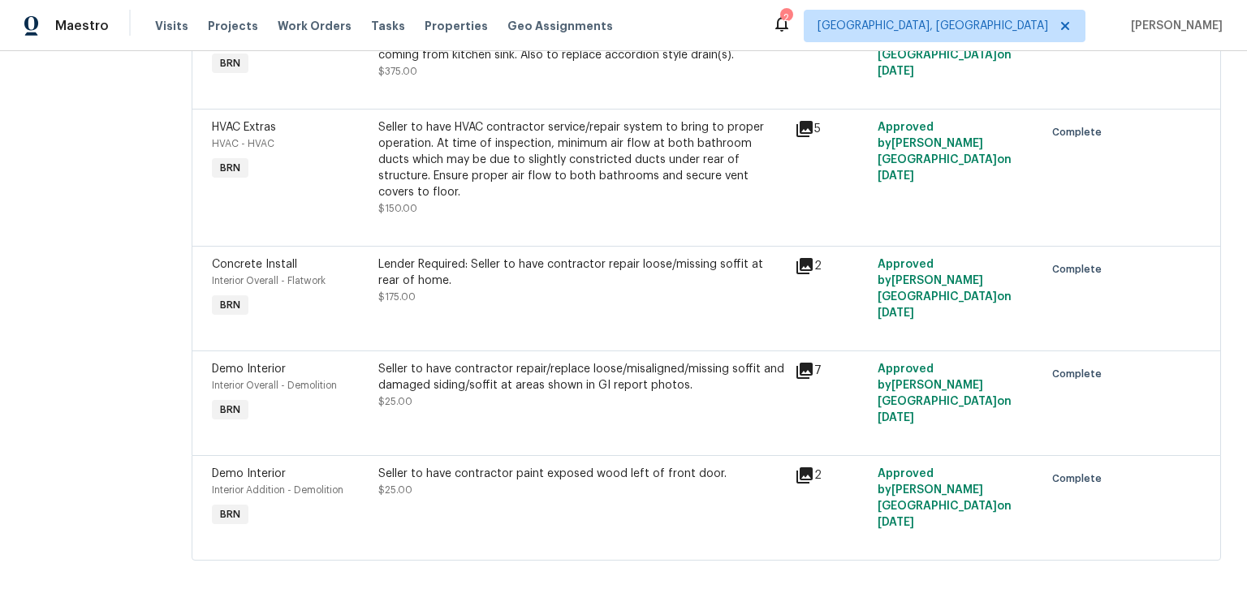
click at [806, 468] on icon at bounding box center [804, 476] width 16 height 16
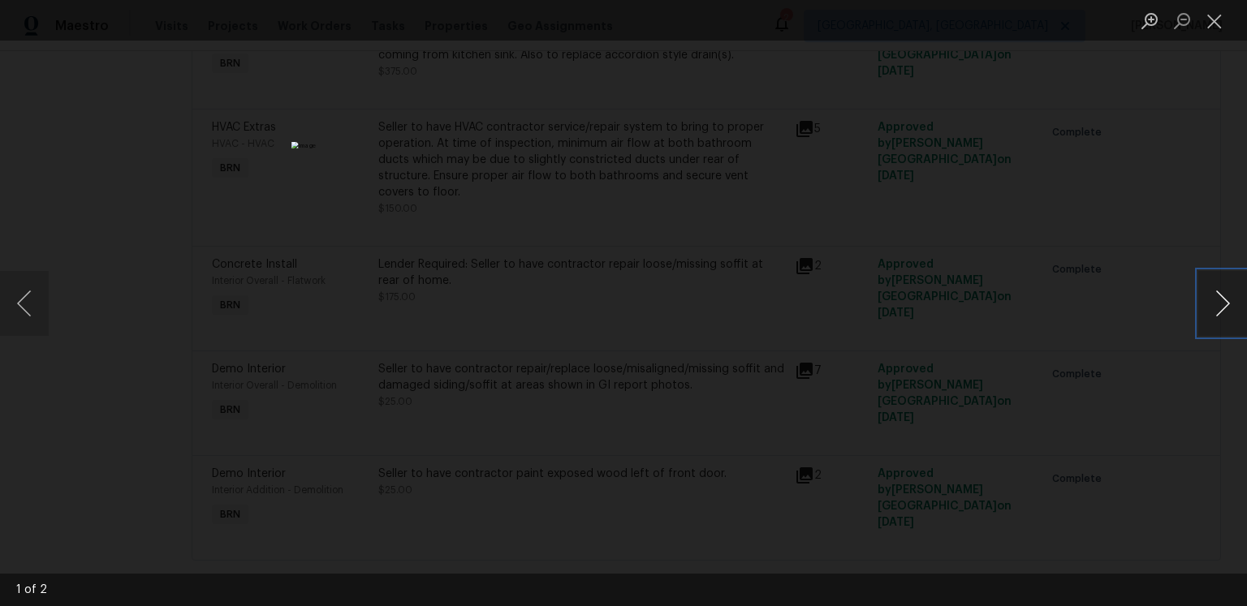
click at [1210, 295] on button "Next image" at bounding box center [1222, 303] width 49 height 65
click at [1225, 27] on button "Close lightbox" at bounding box center [1214, 20] width 32 height 28
click at [1214, 27] on button "Close lightbox" at bounding box center [1214, 20] width 32 height 28
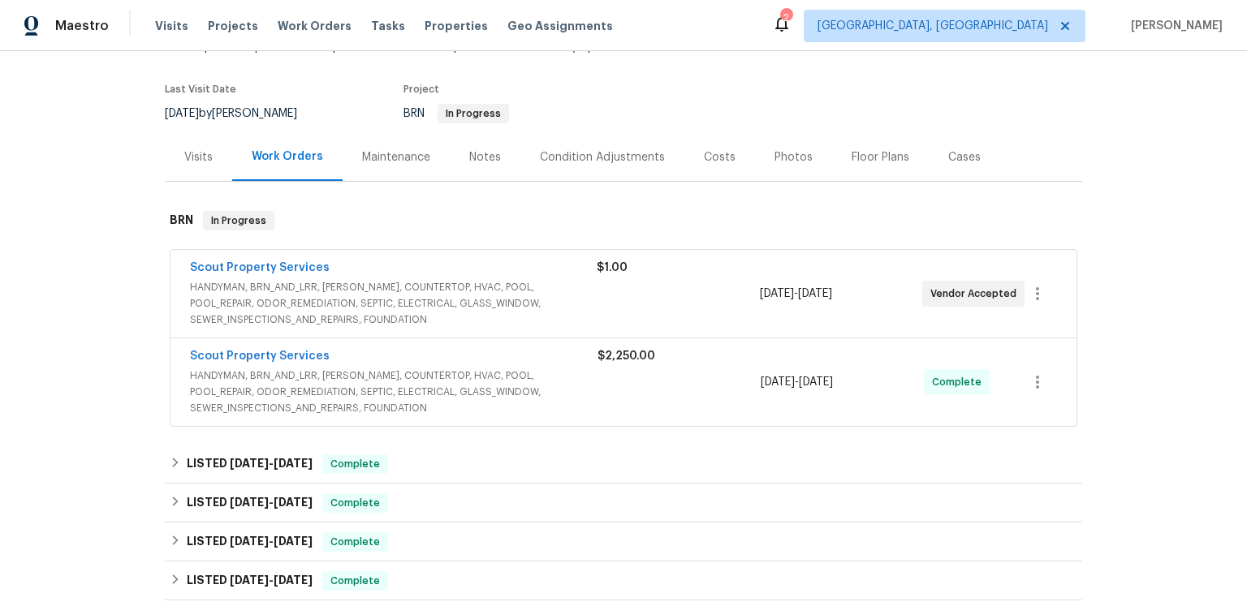
scroll to position [121, 0]
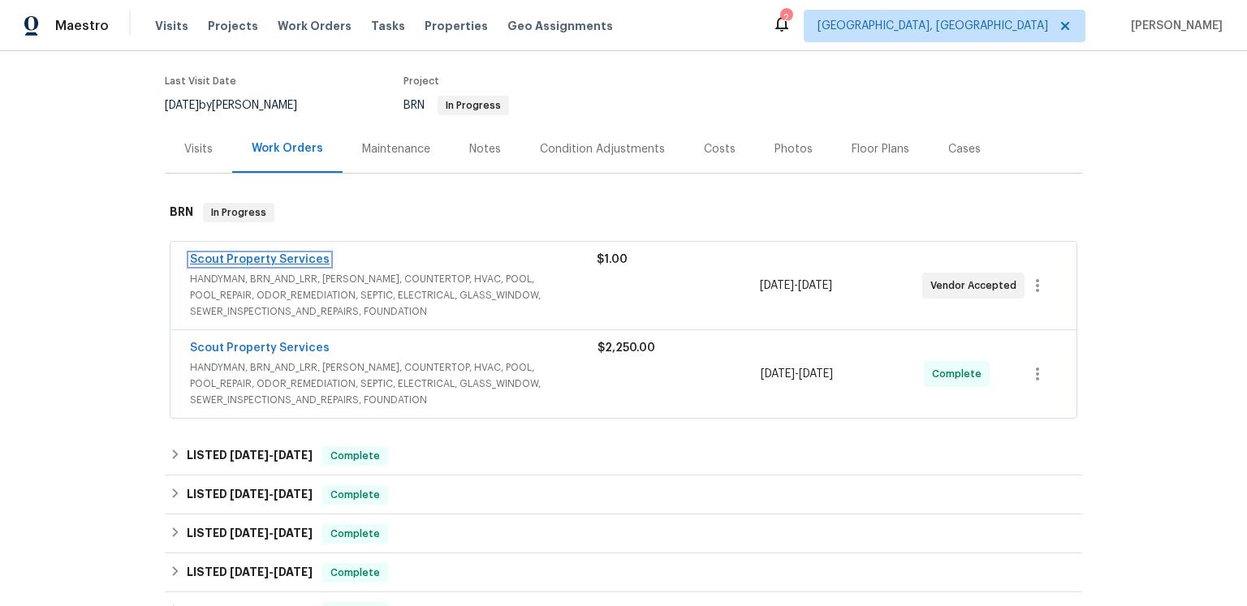
click at [313, 265] on link "Scout Property Services" at bounding box center [260, 259] width 140 height 11
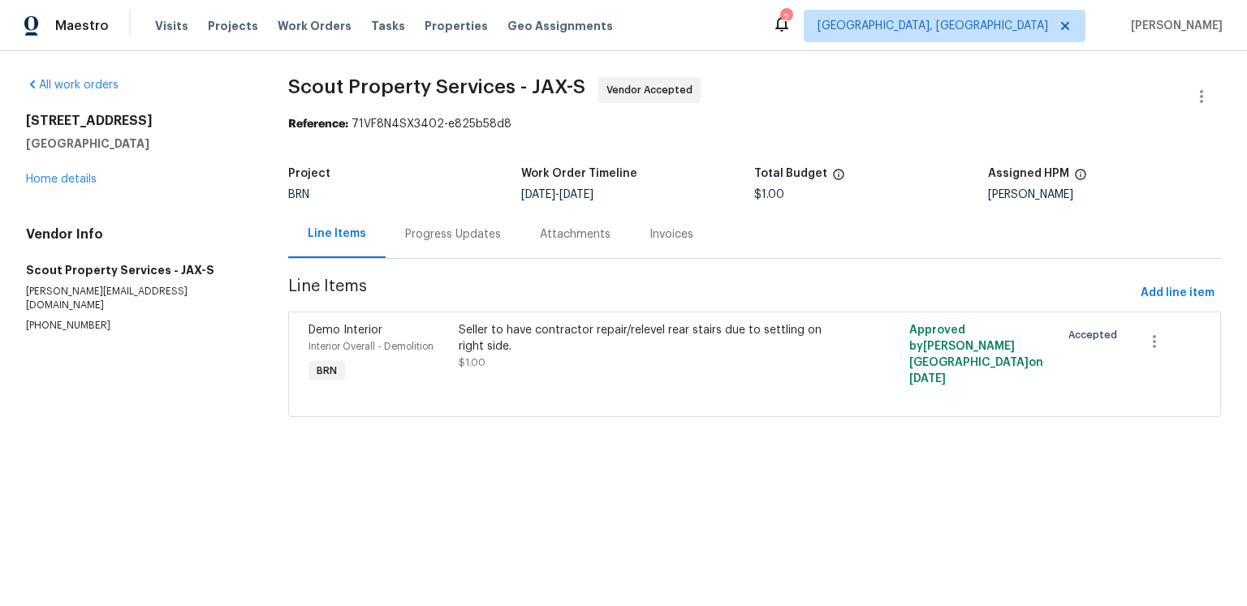
click at [485, 243] on div "Progress Updates" at bounding box center [453, 234] width 96 height 16
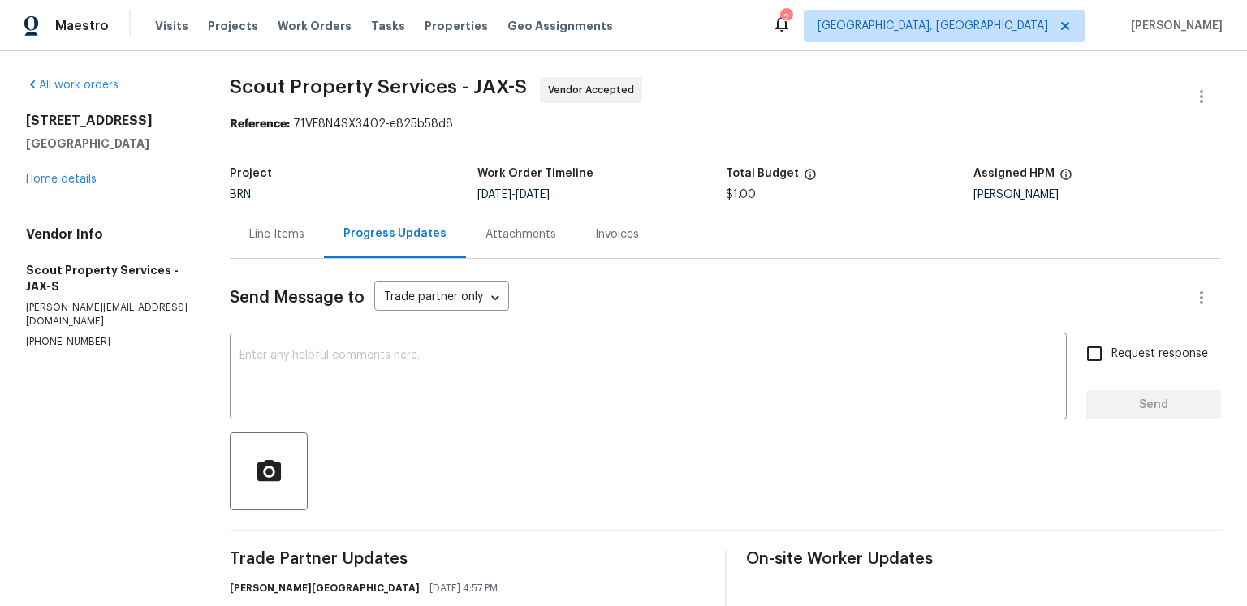
scroll to position [204, 0]
